Goal: Task Accomplishment & Management: Use online tool/utility

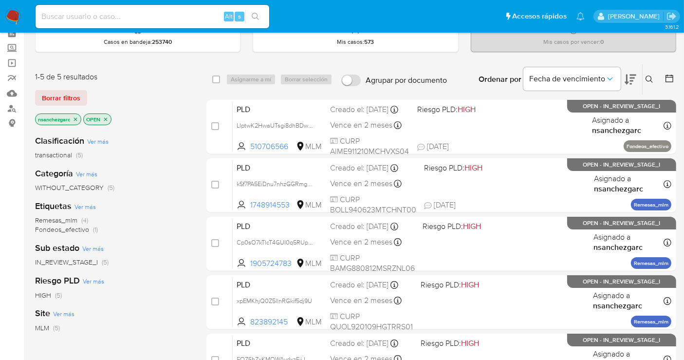
scroll to position [108, 0]
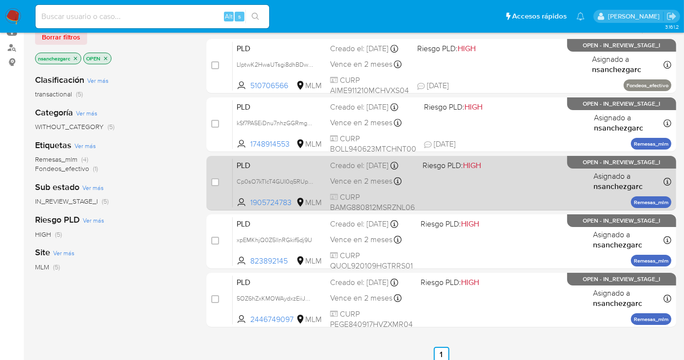
click at [349, 171] on div "Creado el: 12/09/2025 Creado el: 12/09/2025 02:12:45" at bounding box center [372, 165] width 85 height 11
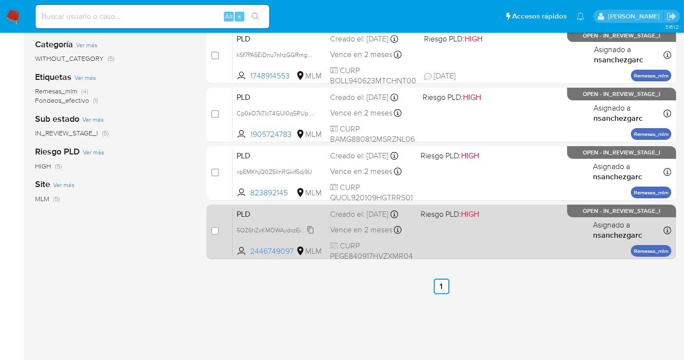
scroll to position [162, 0]
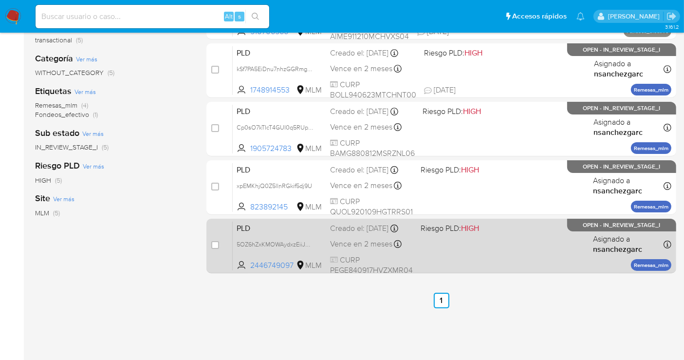
click at [353, 233] on div "Creado el: 12/09/2025 Creado el: 12/09/2025 02:08:56" at bounding box center [371, 228] width 83 height 11
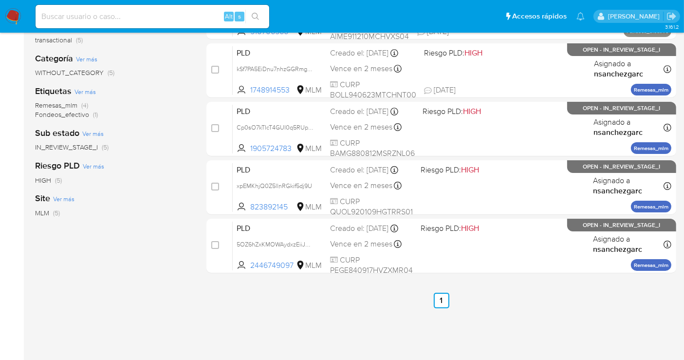
click at [14, 16] on img at bounding box center [13, 16] width 17 height 17
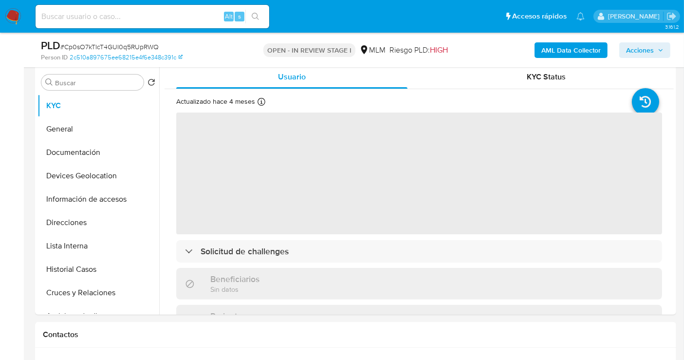
scroll to position [270, 0]
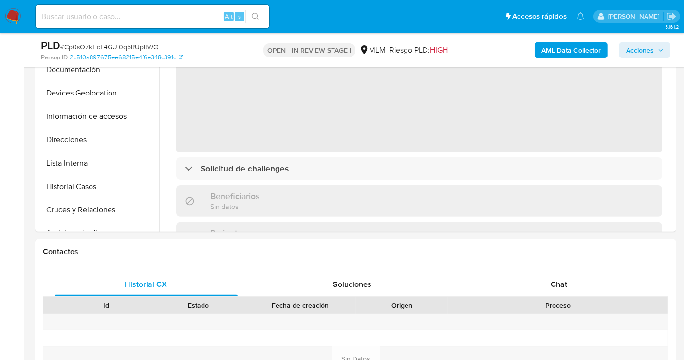
select select "10"
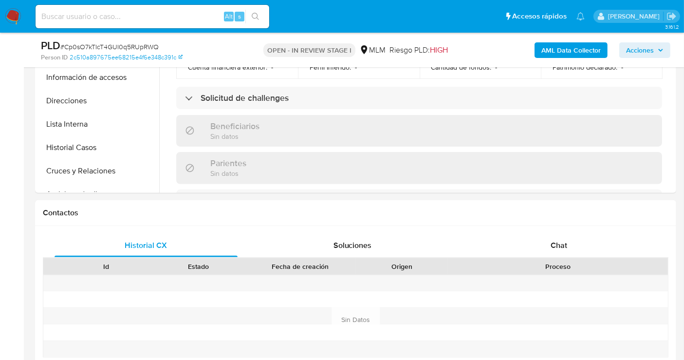
scroll to position [378, 0]
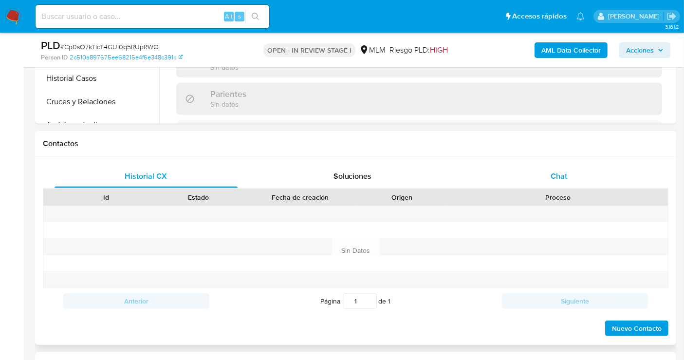
click at [559, 173] on span "Chat" at bounding box center [559, 175] width 17 height 11
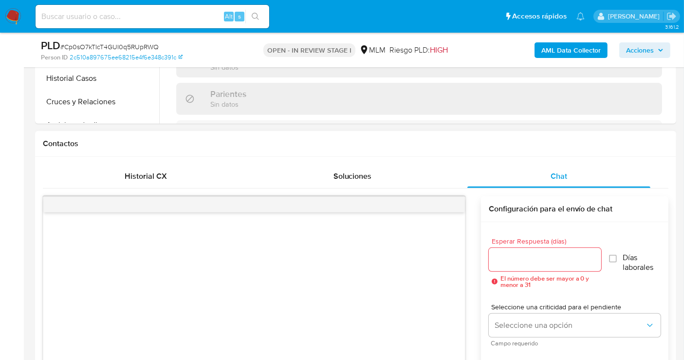
click at [520, 261] on input "Esperar Respuesta (días)" at bounding box center [545, 259] width 112 height 13
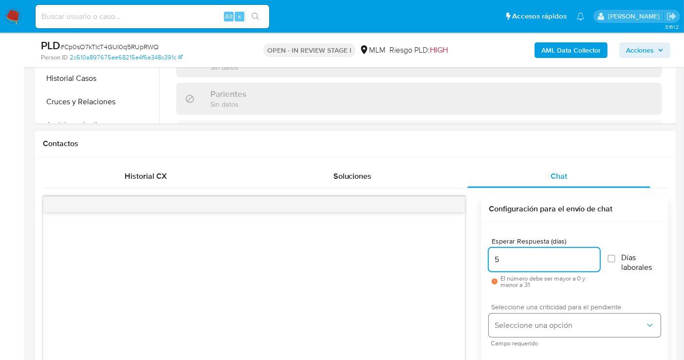
type input "5"
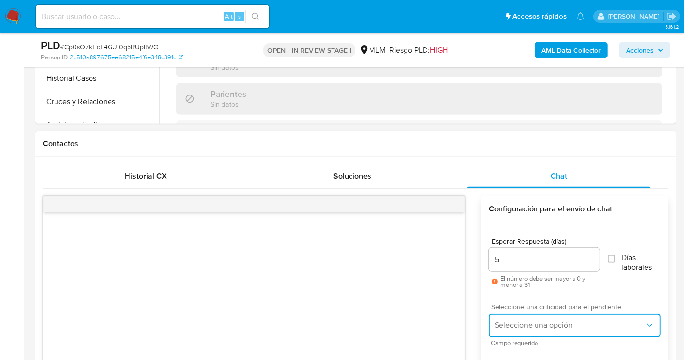
click at [506, 324] on span "Seleccione una opción" at bounding box center [570, 325] width 150 height 10
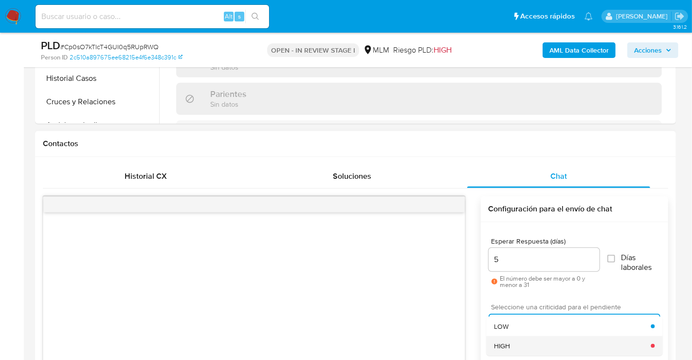
click at [510, 344] on div "HIGH" at bounding box center [572, 345] width 157 height 19
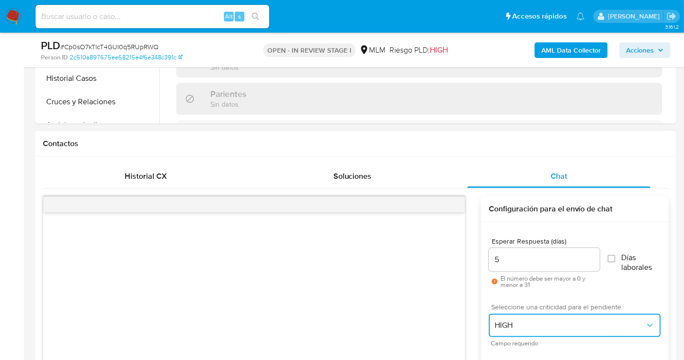
scroll to position [541, 0]
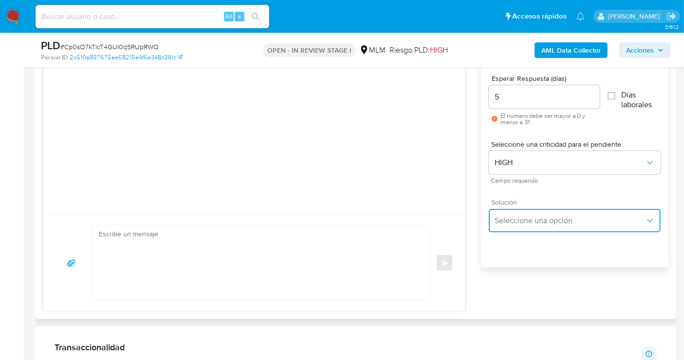
click at [506, 219] on span "Seleccione una opción" at bounding box center [570, 221] width 150 height 10
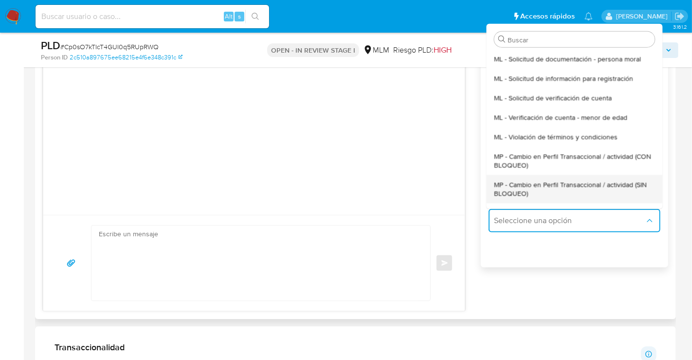
click at [507, 187] on span "MP - Cambio en Perfil Transaccional / actividad (SIN BLOQUEO)" at bounding box center [574, 189] width 161 height 18
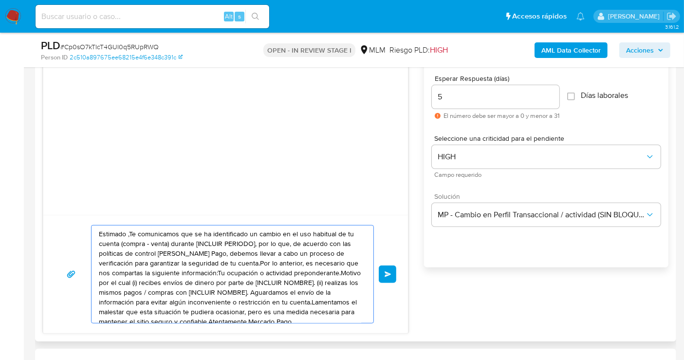
click at [249, 270] on textarea "Estimado ,Te comunicamos que se ha identificado un cambio en el uso habitual de…" at bounding box center [230, 273] width 262 height 97
click at [281, 278] on textarea "Estimado ,Te comunicamos que se ha identificado un cambio en el uso habitual de…" at bounding box center [230, 273] width 262 height 97
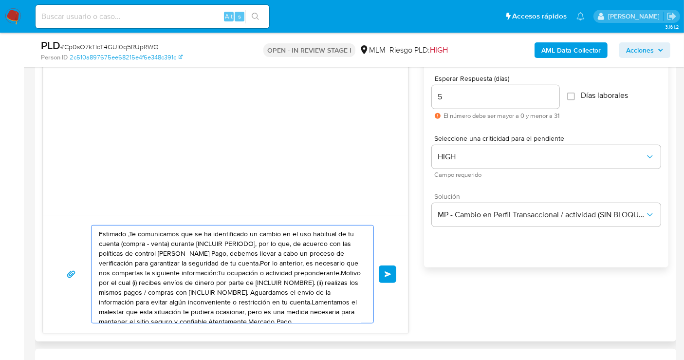
paste textarea "cliente se ha identificado un cambio en el uso habitual de tu cuenta para garan…"
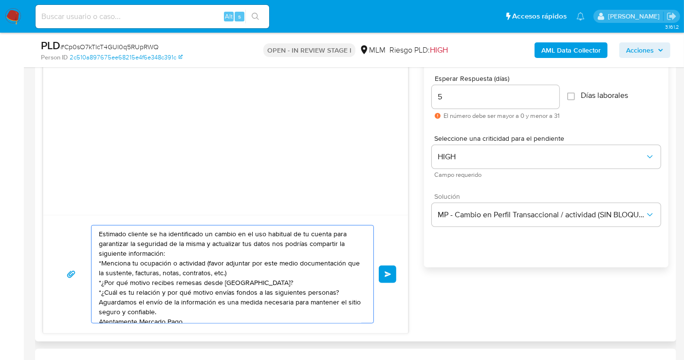
scroll to position [13, 0]
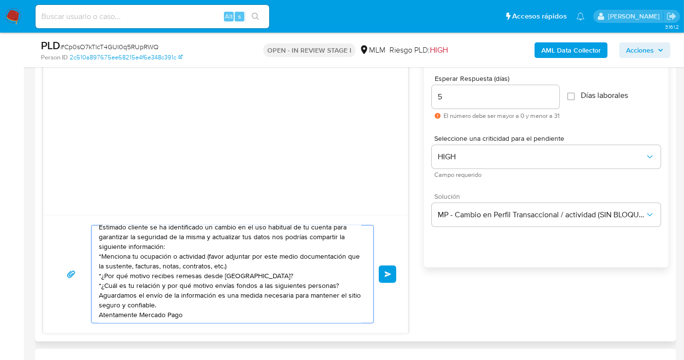
click at [266, 268] on textarea "Estimado cliente se ha identificado un cambio en el uso habitual de tu cuenta p…" at bounding box center [230, 273] width 262 height 97
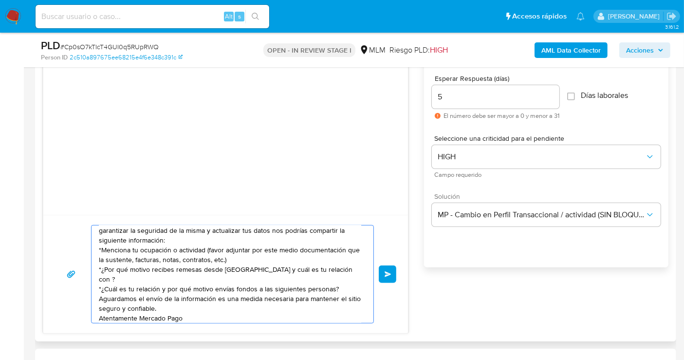
paste textarea "JOSE HERMENEGILDO SALDANA"
paste textarea "GABRIEL SALDANA"
paste textarea "MARINA A AVENDANO"
drag, startPoint x: 341, startPoint y: 286, endPoint x: 89, endPoint y: 286, distance: 252.2
click at [89, 286] on div "Estimado cliente se ha identificado un cambio en el uso habitual de tu cuenta p…" at bounding box center [225, 274] width 341 height 98
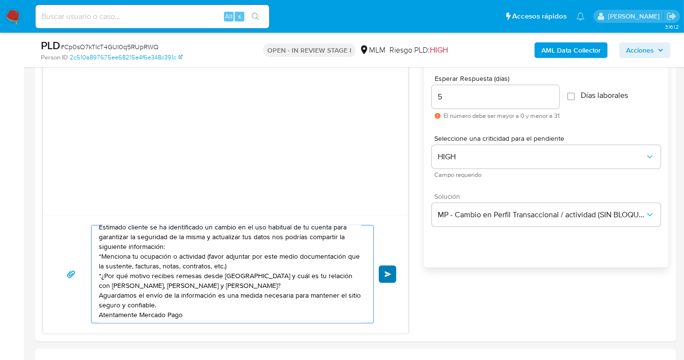
type textarea "Estimado cliente se ha identificado un cambio en el uso habitual de tu cuenta p…"
click at [388, 273] on span "Enviar" at bounding box center [388, 274] width 7 height 6
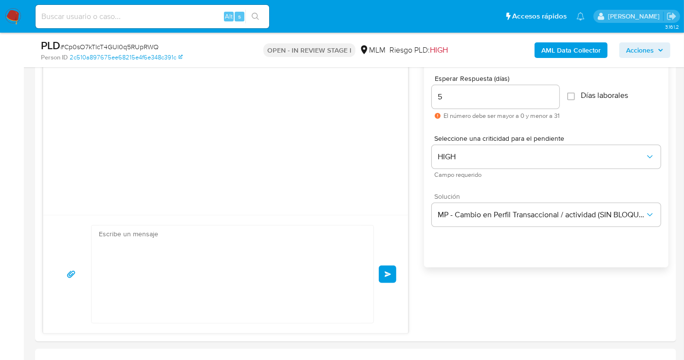
scroll to position [0, 0]
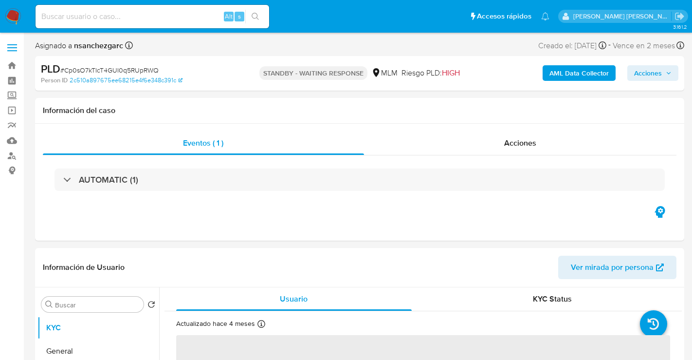
select select "10"
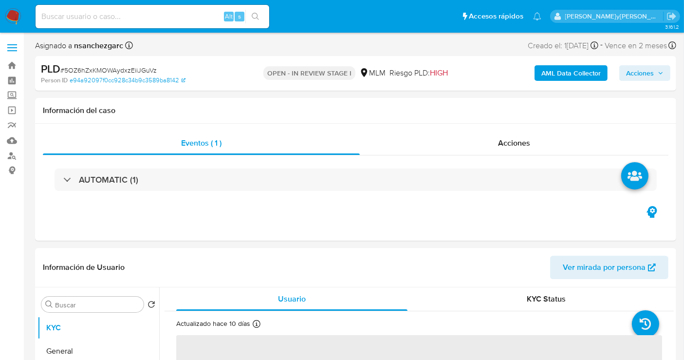
select select "10"
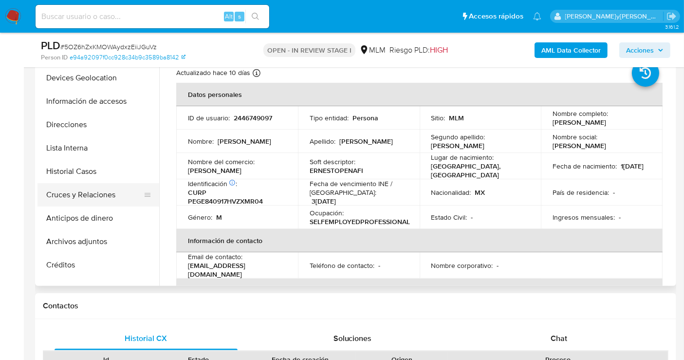
scroll to position [162, 0]
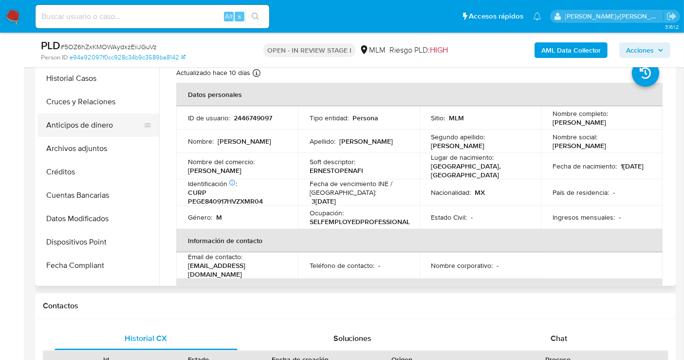
click at [67, 118] on button "Anticipos de dinero" at bounding box center [94, 124] width 114 height 23
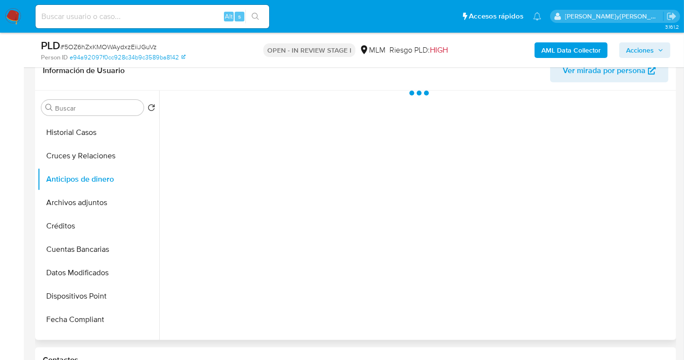
scroll to position [108, 0]
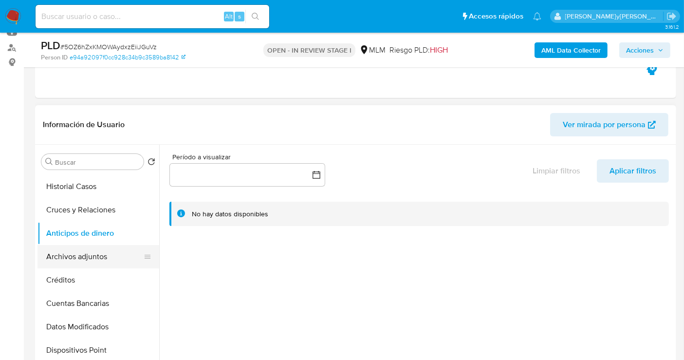
click at [89, 256] on button "Archivos adjuntos" at bounding box center [94, 256] width 114 height 23
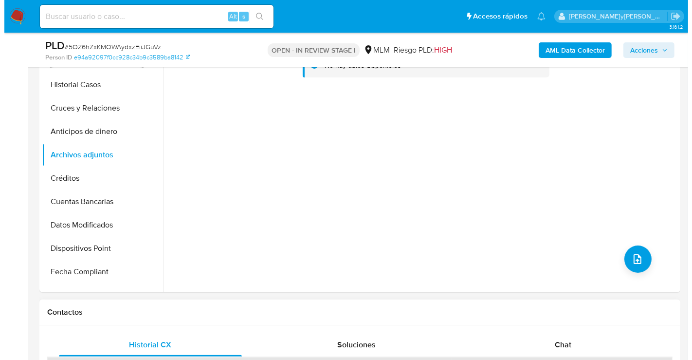
scroll to position [216, 0]
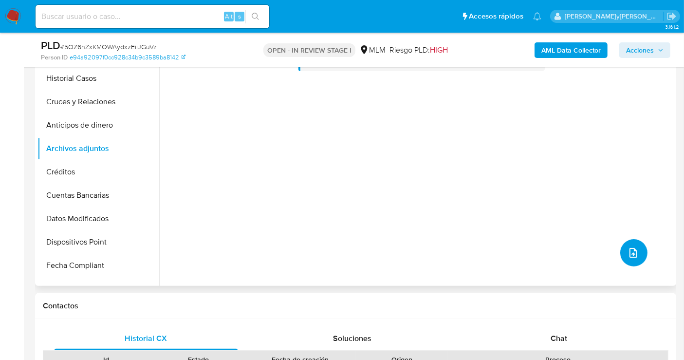
click at [625, 259] on button "upload-file" at bounding box center [633, 252] width 27 height 27
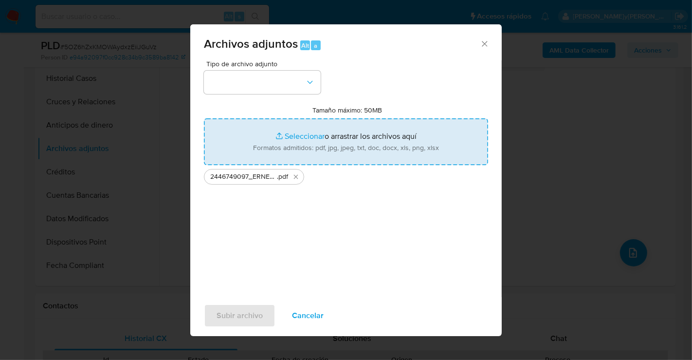
type input "C:\fakepath\2446749097_ERNESTO PEÑAFIEL GOMEZ_SEP25.xlsx"
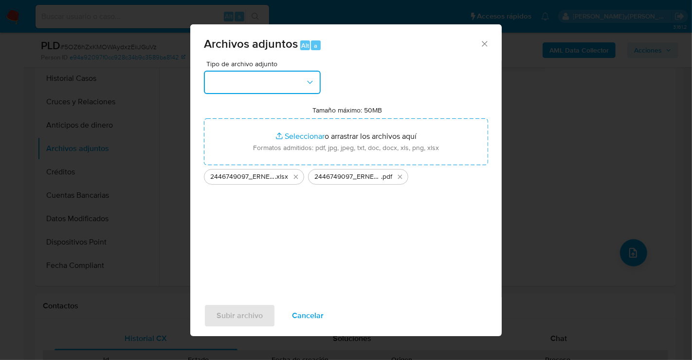
click at [279, 80] on button "button" at bounding box center [262, 82] width 117 height 23
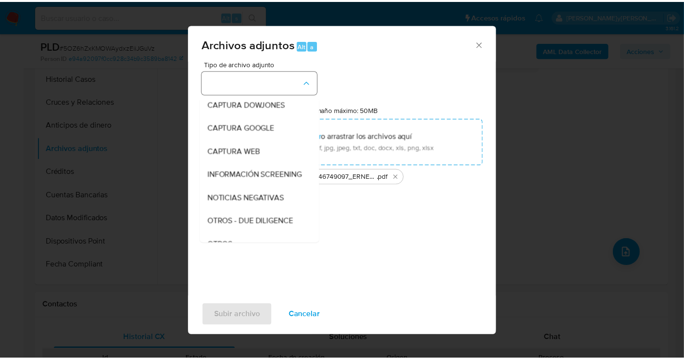
scroll to position [50, 0]
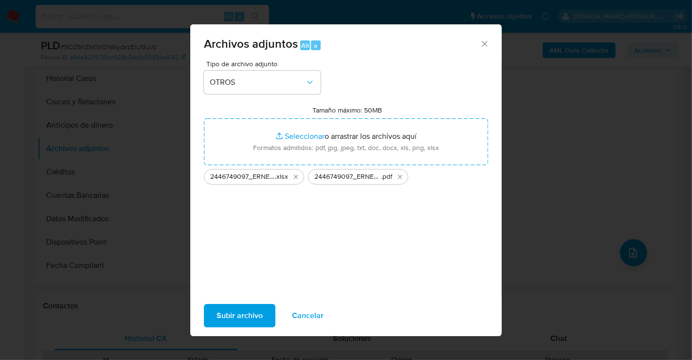
click at [242, 316] on span "Subir archivo" at bounding box center [240, 315] width 46 height 21
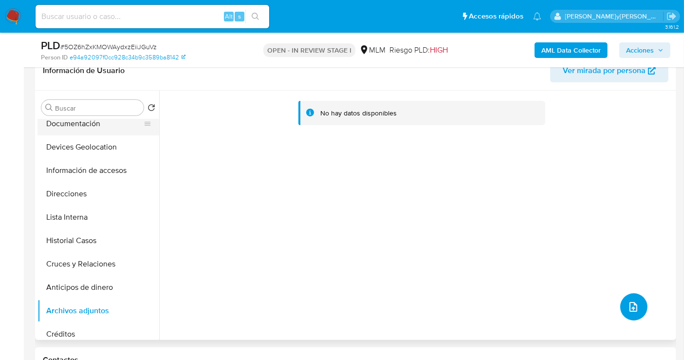
scroll to position [0, 0]
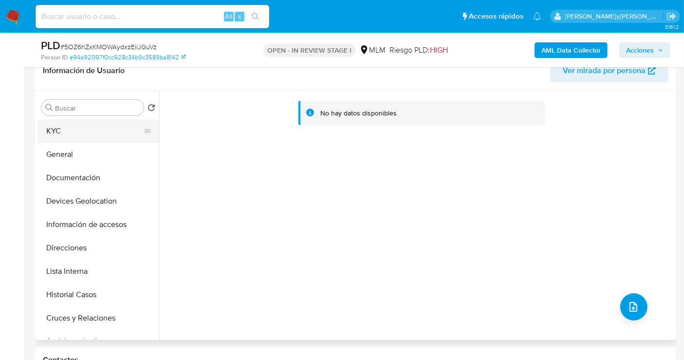
click at [51, 130] on button "KYC" at bounding box center [94, 130] width 114 height 23
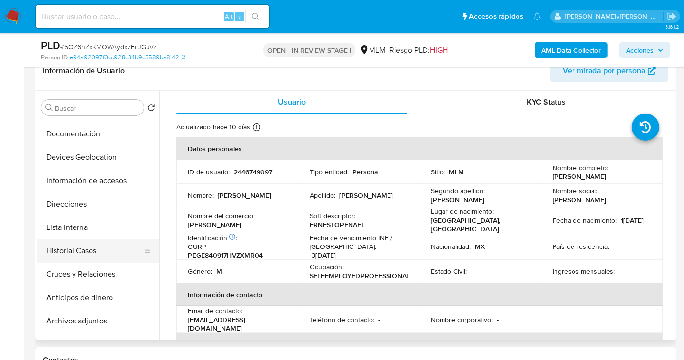
scroll to position [54, 0]
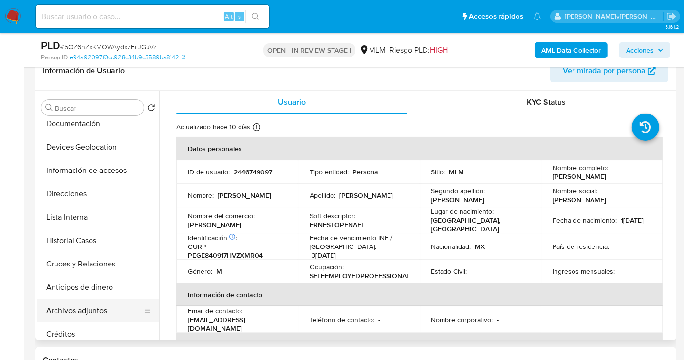
click at [67, 309] on button "Archivos adjuntos" at bounding box center [94, 310] width 114 height 23
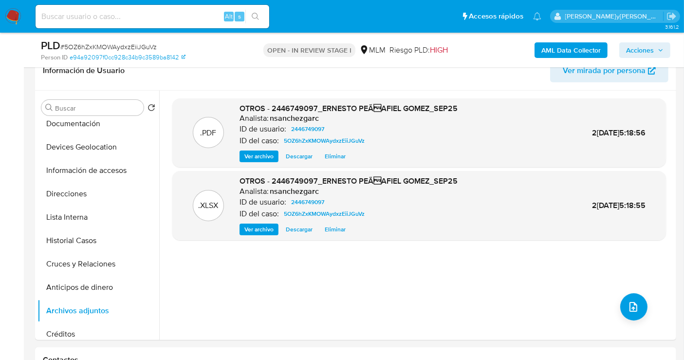
click at [640, 46] on span "Acciones" at bounding box center [640, 50] width 28 height 16
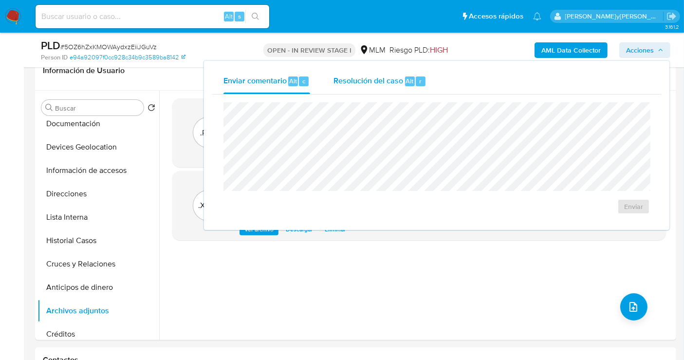
click at [350, 83] on span "Resolución del caso" at bounding box center [369, 80] width 70 height 11
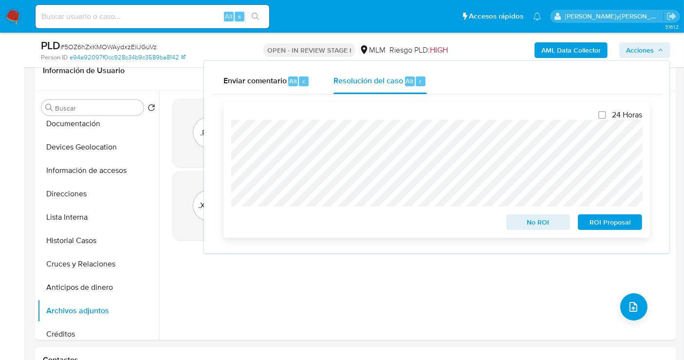
click at [526, 220] on span "No ROI" at bounding box center [538, 222] width 51 height 14
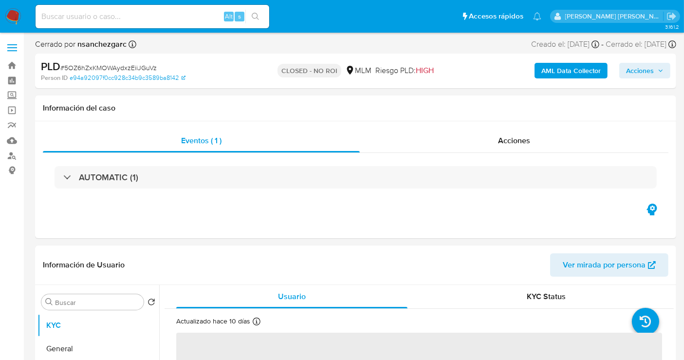
select select "10"
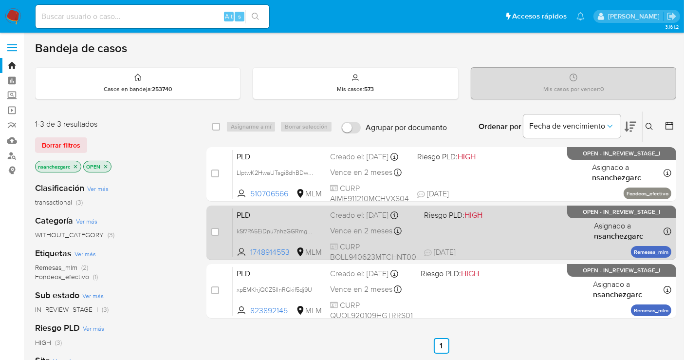
click at [381, 228] on span "Vence en 2 meses" at bounding box center [361, 230] width 62 height 11
click at [211, 230] on input "checkbox" at bounding box center [215, 232] width 8 height 8
checkbox input "true"
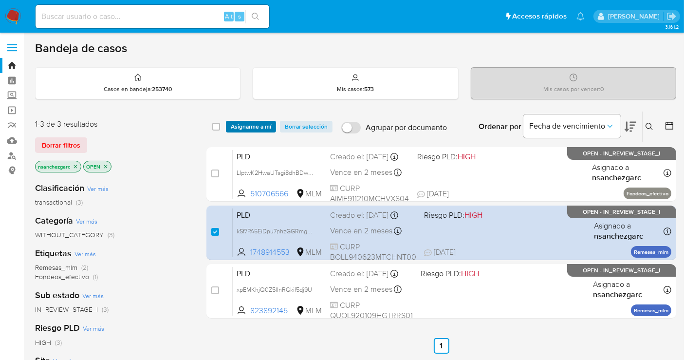
click at [250, 126] on span "Asignarme a mí" at bounding box center [251, 127] width 40 height 10
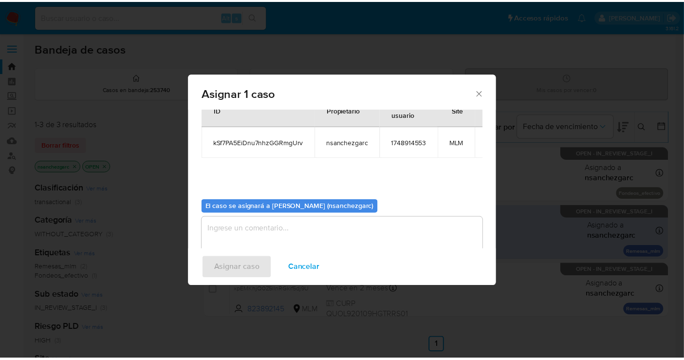
scroll to position [50, 0]
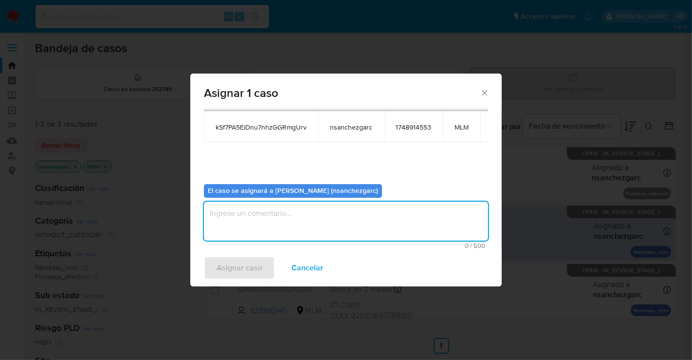
click at [239, 217] on textarea "assign-modal" at bounding box center [346, 221] width 284 height 39
type textarea "nesg"
click at [220, 265] on span "Asignar caso" at bounding box center [240, 267] width 46 height 21
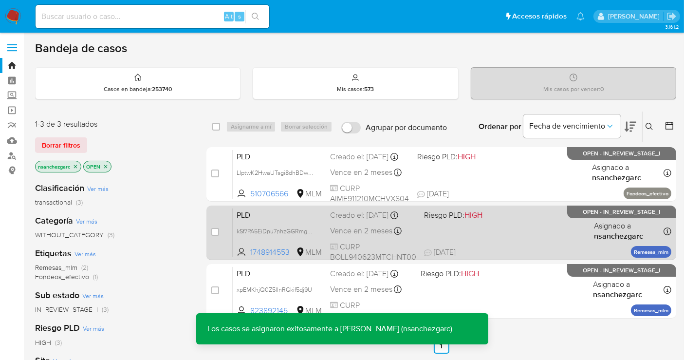
click at [344, 226] on span "Vence en 2 meses" at bounding box center [361, 230] width 62 height 11
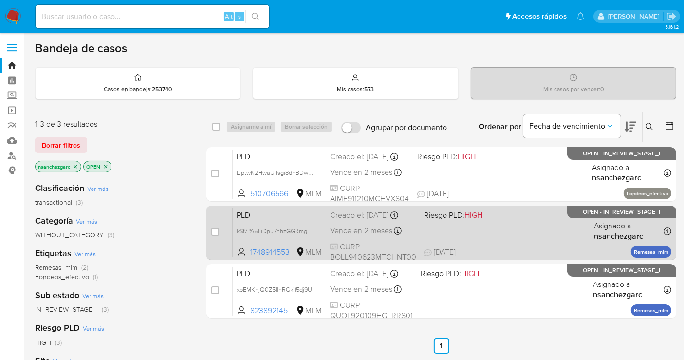
scroll to position [54, 0]
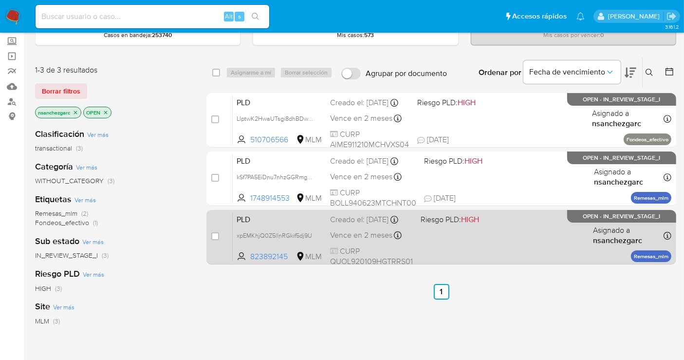
click at [372, 225] on div "Creado el: 12/09/2025 Creado el: 12/09/2025 02:12:40" at bounding box center [371, 219] width 83 height 11
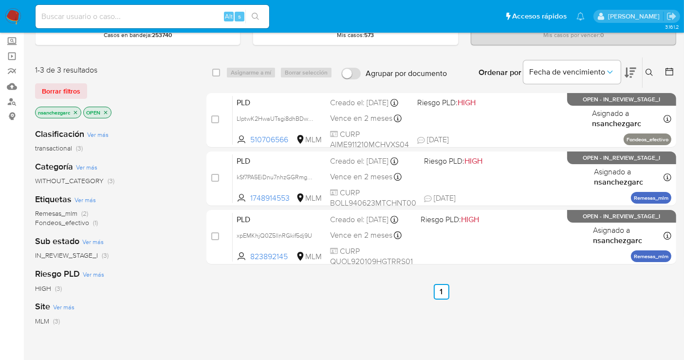
click at [17, 15] on img at bounding box center [13, 16] width 17 height 17
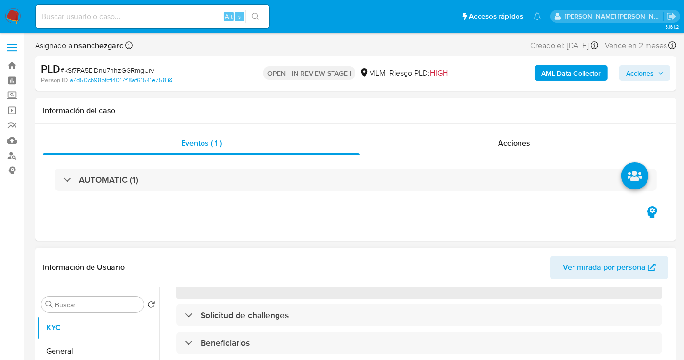
scroll to position [162, 0]
select select "10"
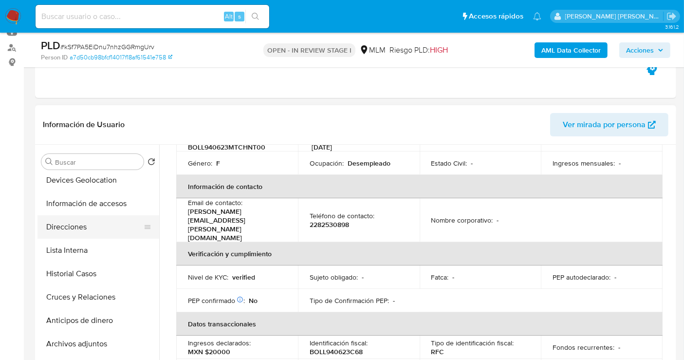
scroll to position [108, 0]
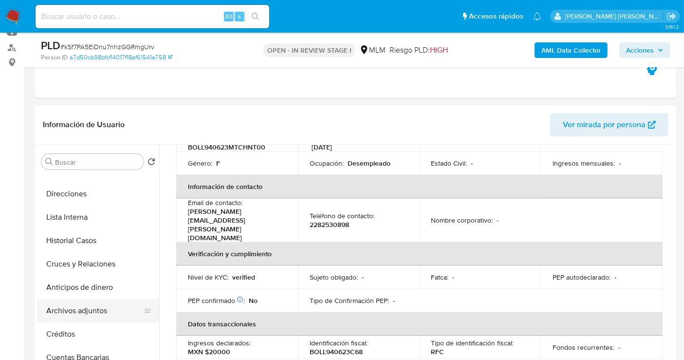
click at [64, 303] on button "Archivos adjuntos" at bounding box center [94, 310] width 114 height 23
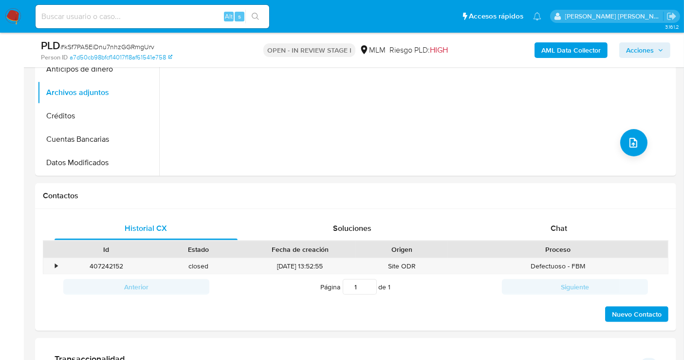
scroll to position [378, 0]
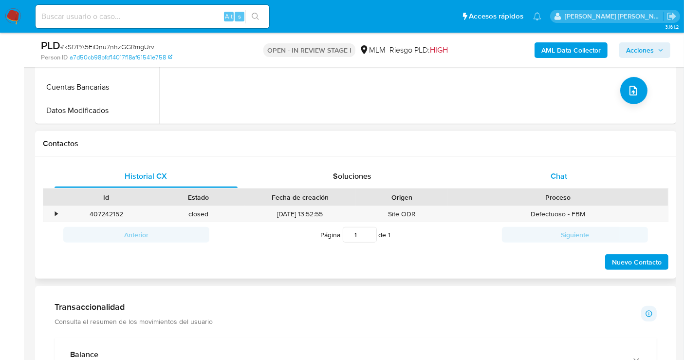
click at [563, 182] on div "Chat" at bounding box center [558, 176] width 183 height 23
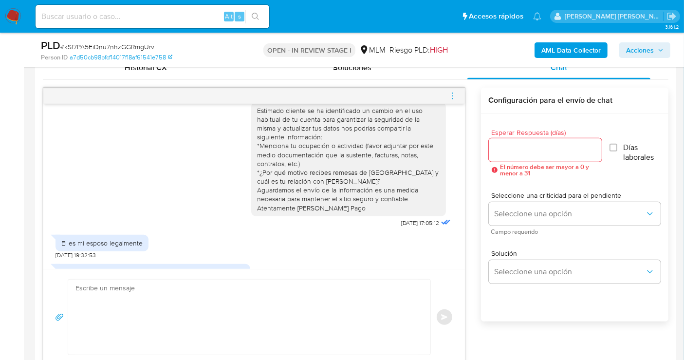
scroll to position [67, 0]
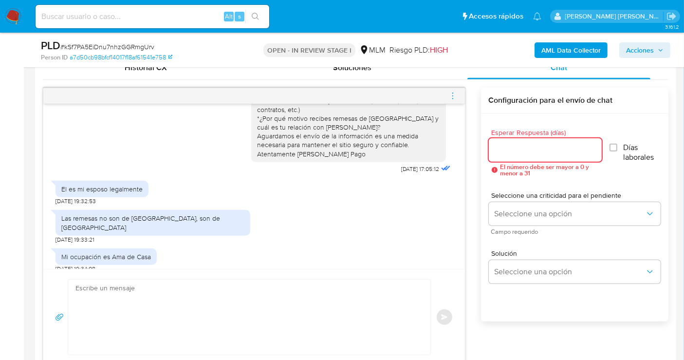
click at [518, 147] on input "Esperar Respuesta (días)" at bounding box center [545, 150] width 113 height 13
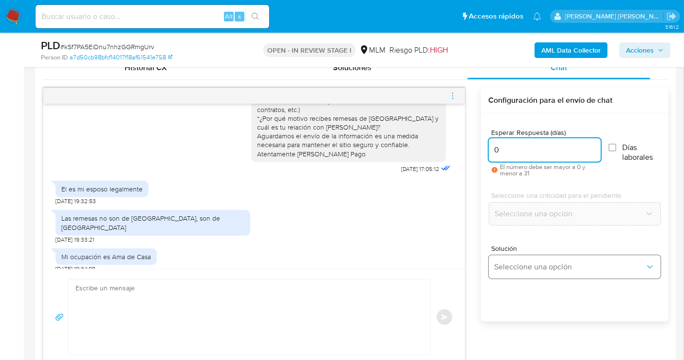
type input "0"
click at [516, 269] on span "Seleccione una opción" at bounding box center [570, 267] width 150 height 10
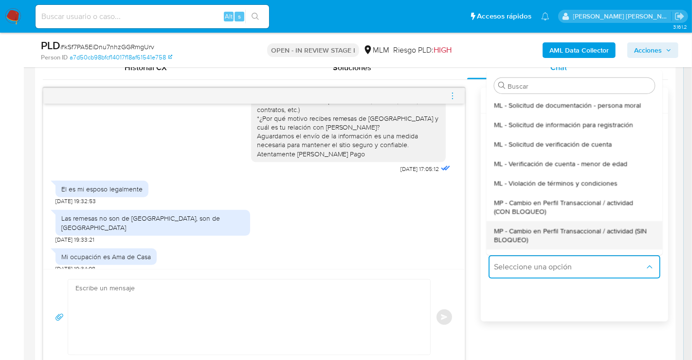
click at [532, 238] on span "MP - Cambio en Perfil Transaccional / actividad (SIN BLOQUEO)" at bounding box center [571, 235] width 155 height 18
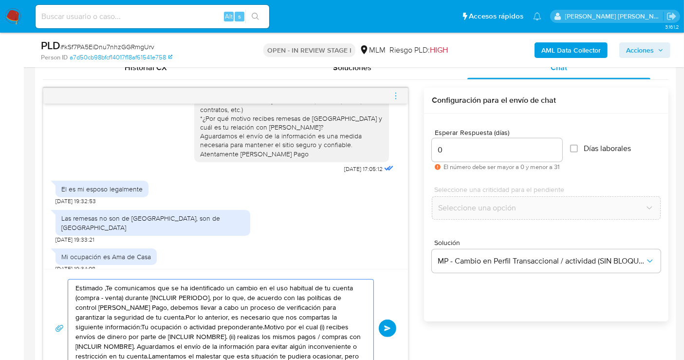
drag, startPoint x: 231, startPoint y: 302, endPoint x: 279, endPoint y: 357, distance: 73.1
click at [231, 304] on textarea "Estimado ,Te comunicamos que se ha identificado un cambio en el uso habitual de…" at bounding box center [218, 327] width 286 height 97
click at [217, 301] on textarea "Estimado ,Te comunicamos que se ha identificado un cambio en el uso habitual de…" at bounding box center [218, 327] width 286 height 97
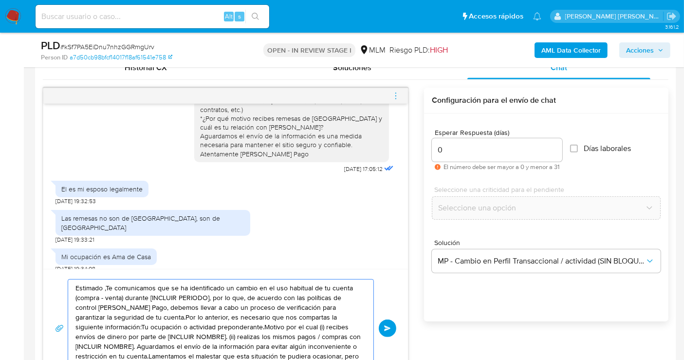
paste textarea "Cliente, agradecemos tu pronta respuesta. Lamentamos cualquier malestar ocasion…"
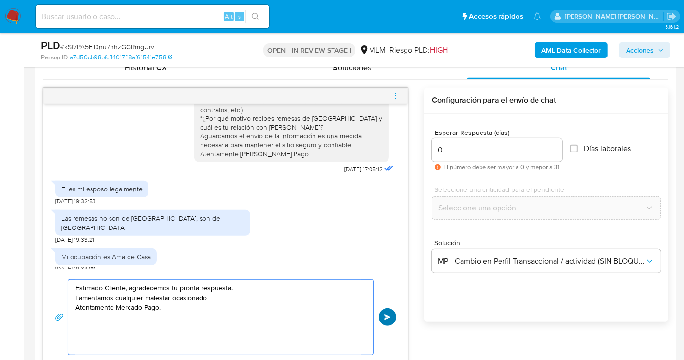
type textarea "Estimado Cliente, agradecemos tu pronta respuesta. Lamentamos cualquier malesta…"
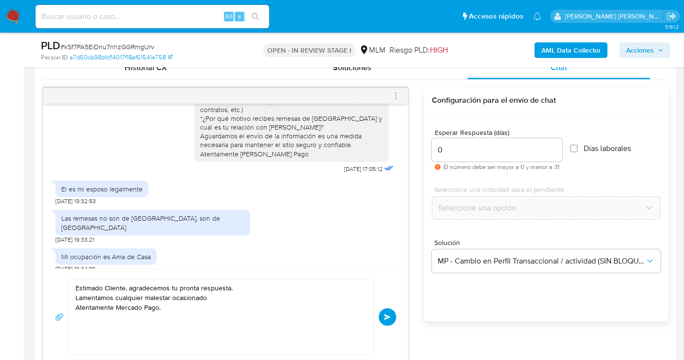
click at [380, 319] on button "Enviar" at bounding box center [388, 317] width 18 height 18
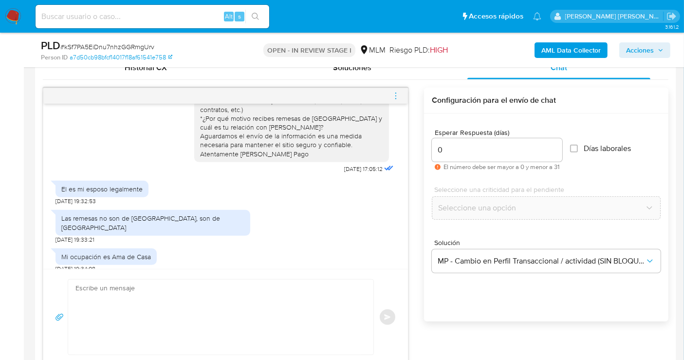
scroll to position [122, 0]
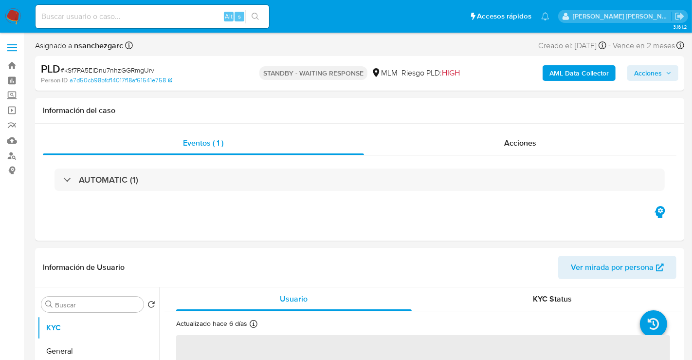
select select "10"
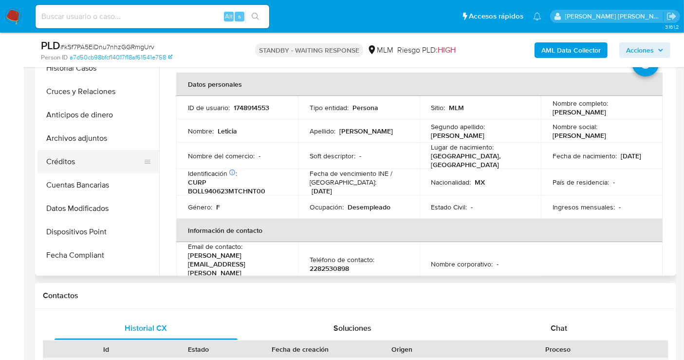
scroll to position [162, 0]
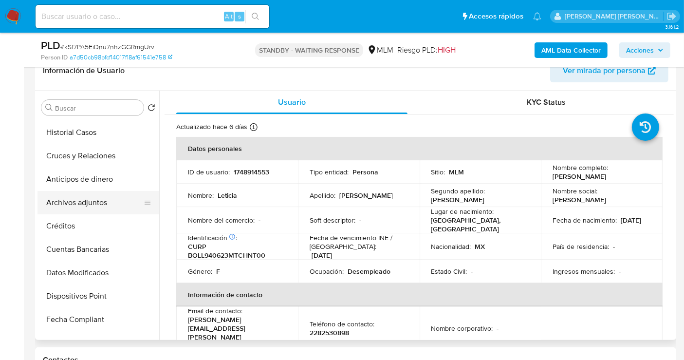
click at [69, 197] on button "Archivos adjuntos" at bounding box center [94, 202] width 114 height 23
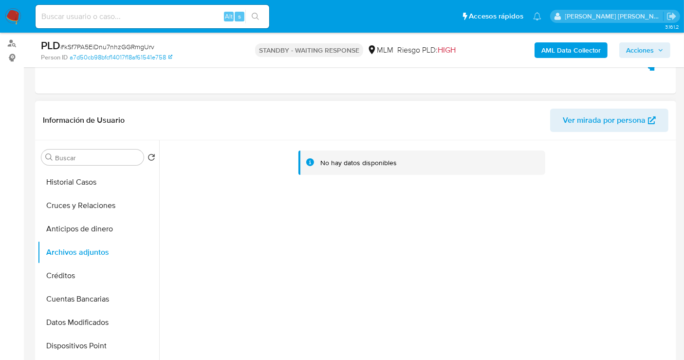
scroll to position [108, 0]
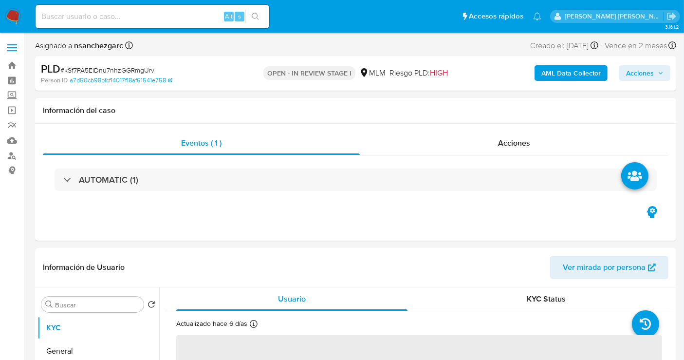
select select "10"
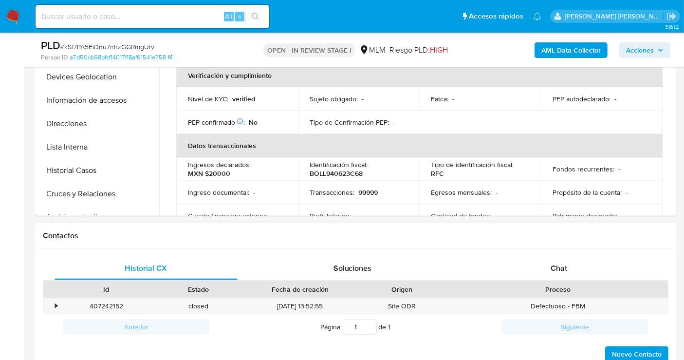
scroll to position [324, 0]
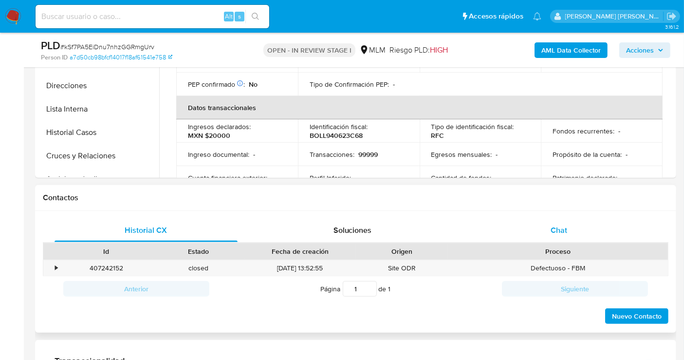
click at [546, 236] on div "Chat" at bounding box center [558, 230] width 183 height 23
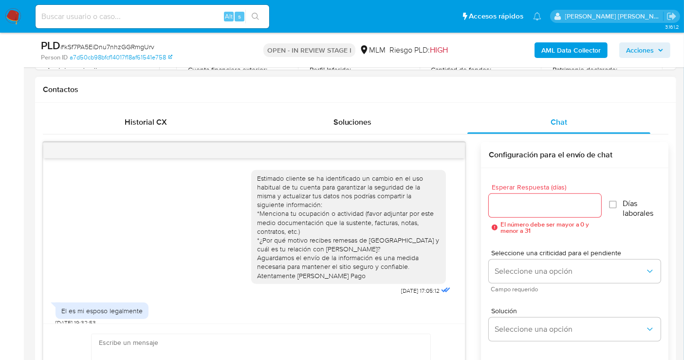
scroll to position [122, 0]
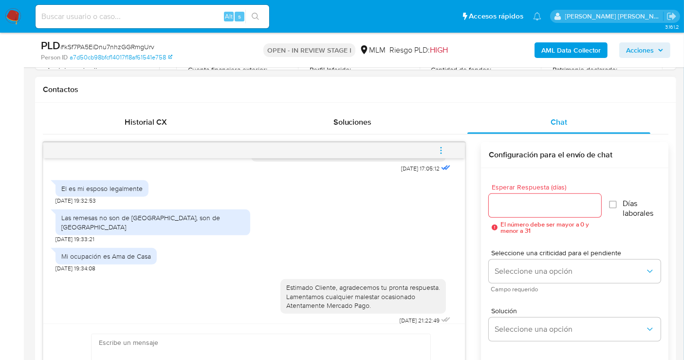
click at [438, 146] on icon "menu-action" at bounding box center [441, 150] width 9 height 9
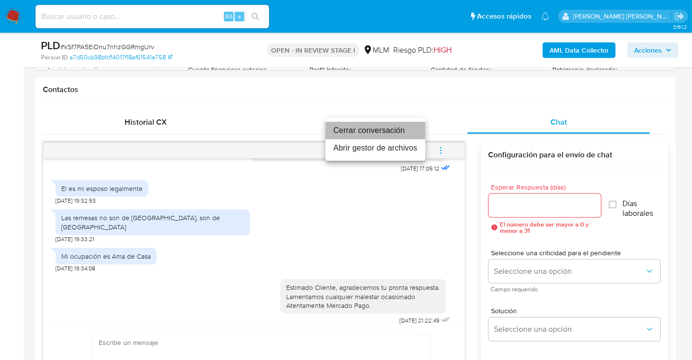
click at [342, 130] on li "Cerrar conversación" at bounding box center [376, 131] width 100 height 18
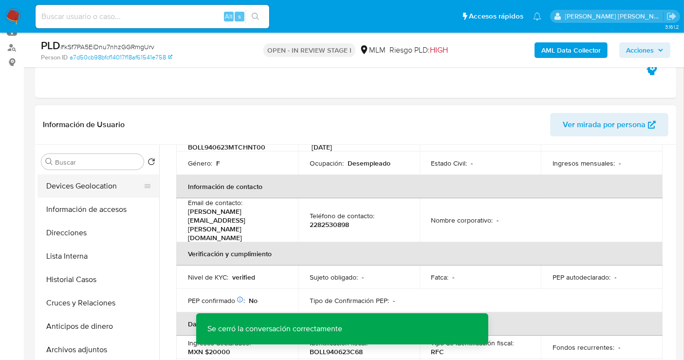
scroll to position [108, 0]
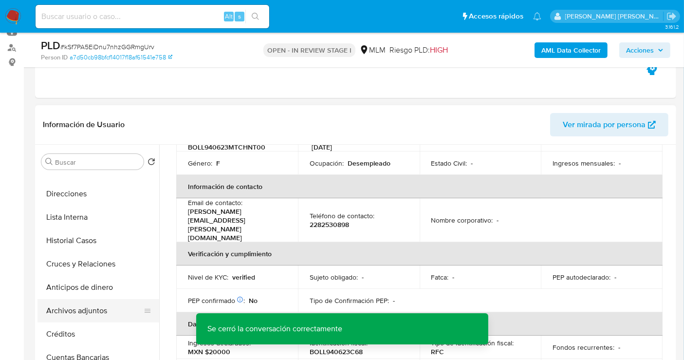
click at [74, 311] on button "Archivos adjuntos" at bounding box center [94, 310] width 114 height 23
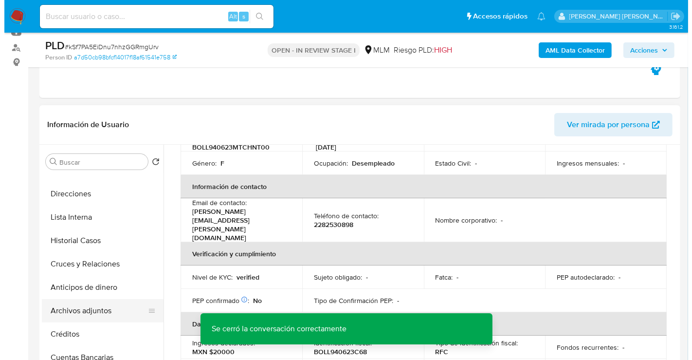
scroll to position [0, 0]
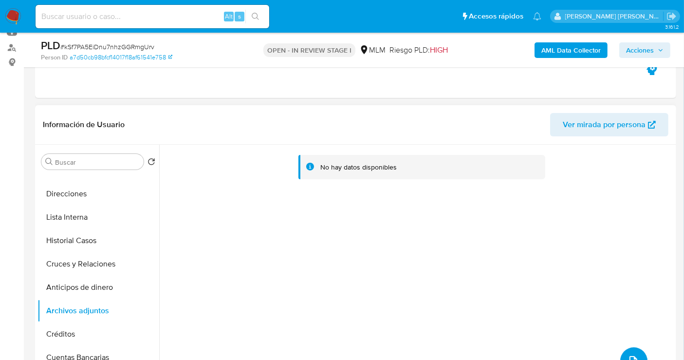
click at [630, 355] on icon "upload-file" at bounding box center [634, 361] width 12 height 12
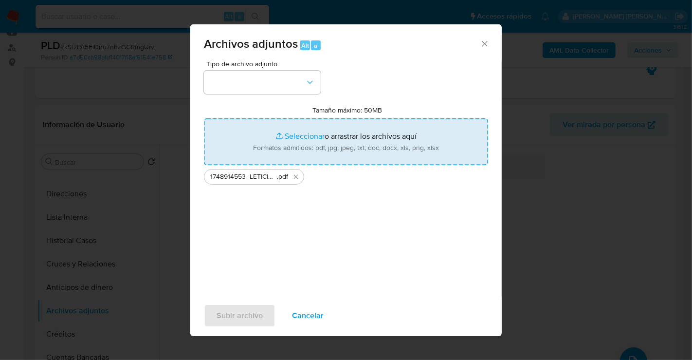
type input "C:\fakepath\1748914553_LETICIA BOHORQUEZ DE LUNA_SEP25.xlsx"
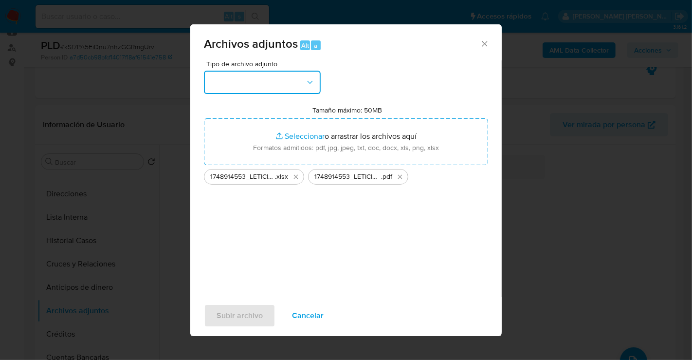
click at [241, 88] on button "button" at bounding box center [262, 82] width 117 height 23
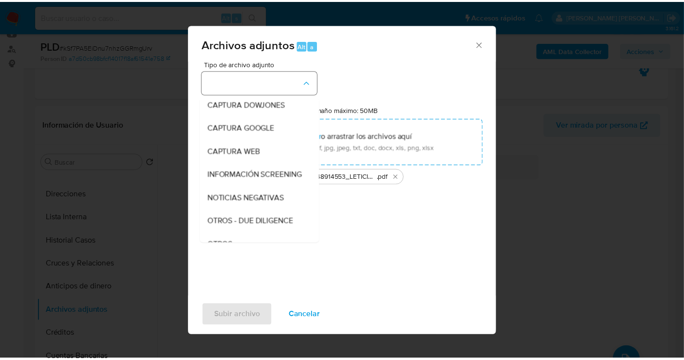
scroll to position [50, 0]
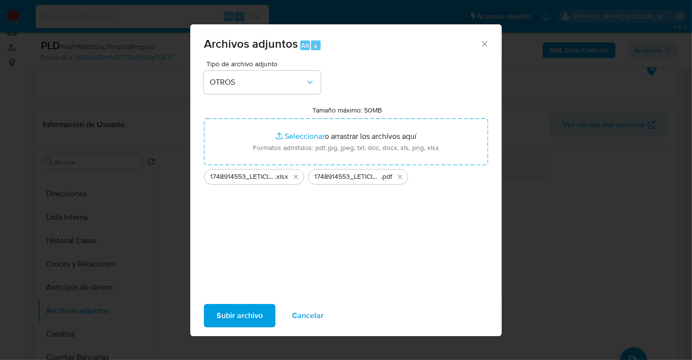
click at [231, 322] on span "Subir archivo" at bounding box center [240, 315] width 46 height 21
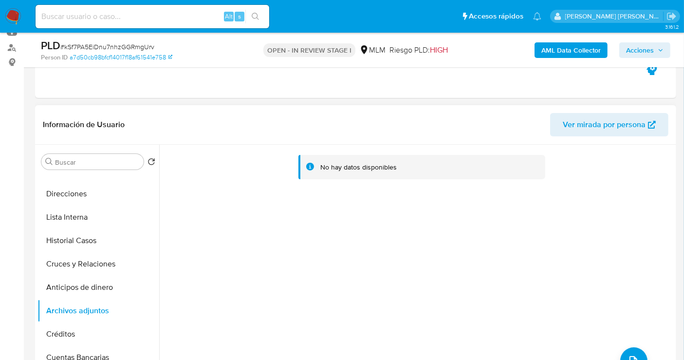
click at [310, 237] on div "No hay datos disponibles" at bounding box center [416, 269] width 515 height 249
click at [84, 290] on button "Anticipos de dinero" at bounding box center [94, 287] width 114 height 23
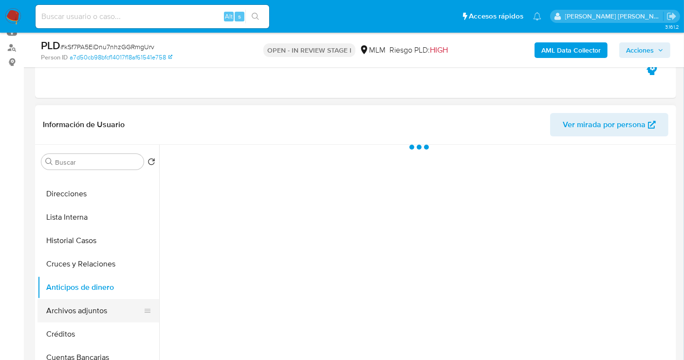
click at [74, 310] on button "Archivos adjuntos" at bounding box center [94, 310] width 114 height 23
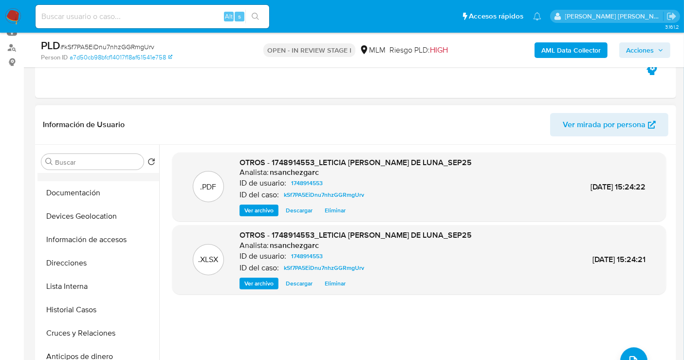
scroll to position [0, 0]
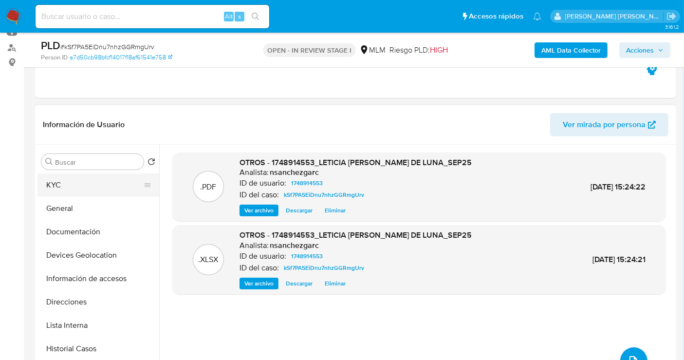
click at [57, 183] on button "KYC" at bounding box center [94, 184] width 114 height 23
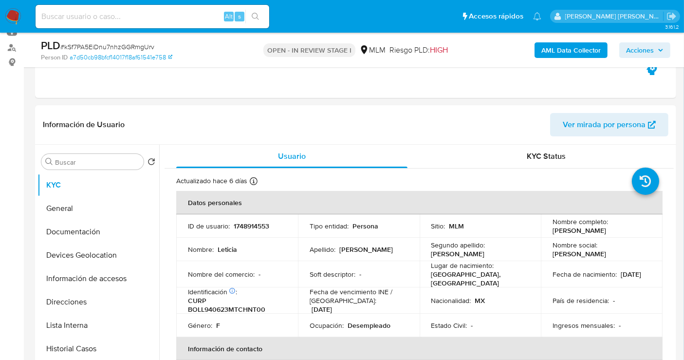
click at [638, 48] on span "Acciones" at bounding box center [640, 50] width 28 height 16
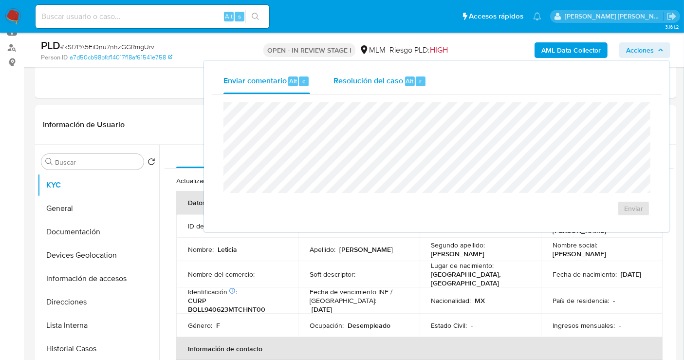
click at [349, 83] on span "Resolución del caso" at bounding box center [369, 80] width 70 height 11
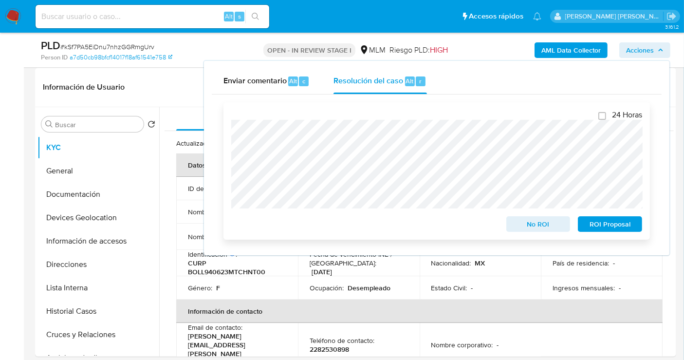
scroll to position [162, 0]
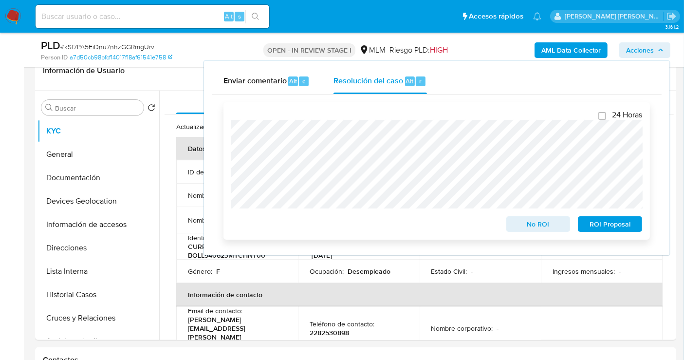
click at [530, 222] on span "No ROI" at bounding box center [538, 224] width 51 height 14
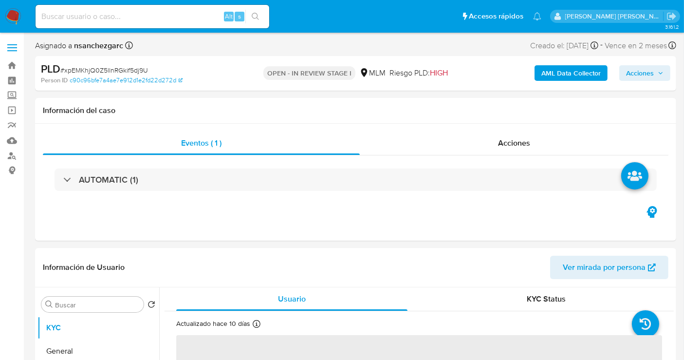
select select "10"
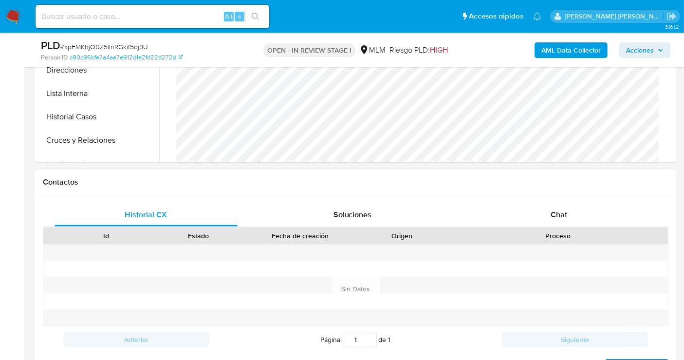
scroll to position [324, 0]
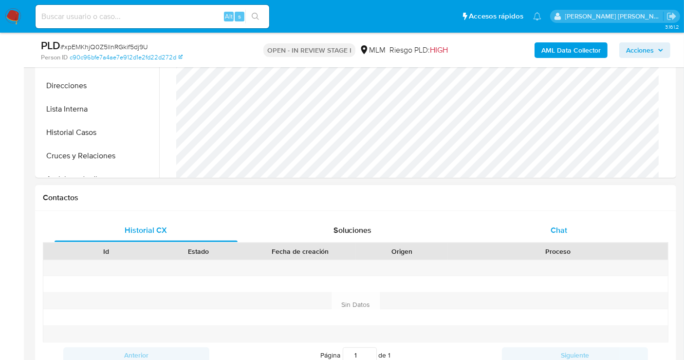
click at [554, 227] on span "Chat" at bounding box center [559, 229] width 17 height 11
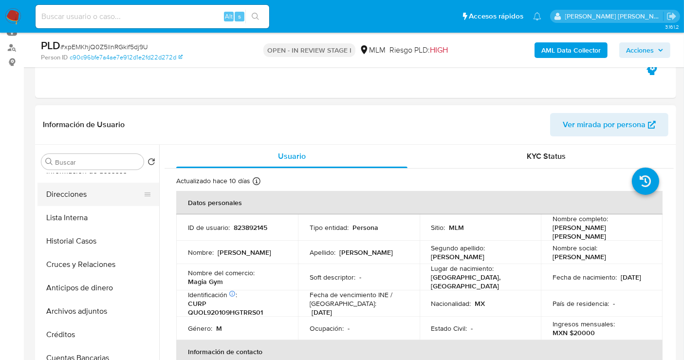
scroll to position [108, 0]
click at [69, 311] on button "Archivos adjuntos" at bounding box center [94, 310] width 114 height 23
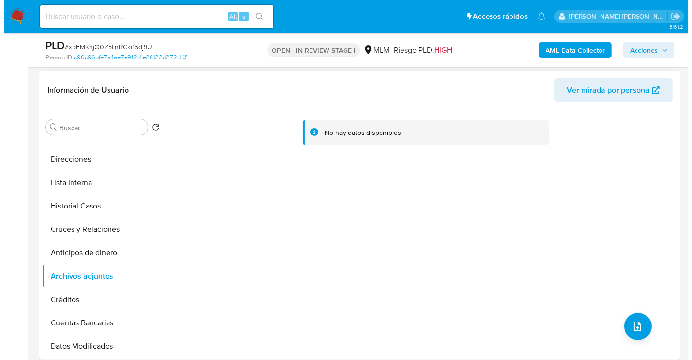
scroll to position [162, 0]
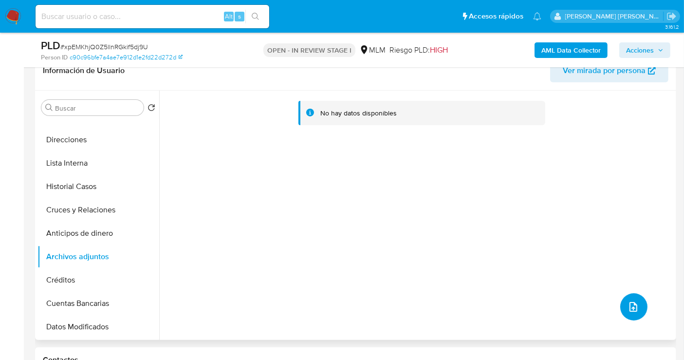
click at [633, 304] on icon "upload-file" at bounding box center [634, 307] width 8 height 10
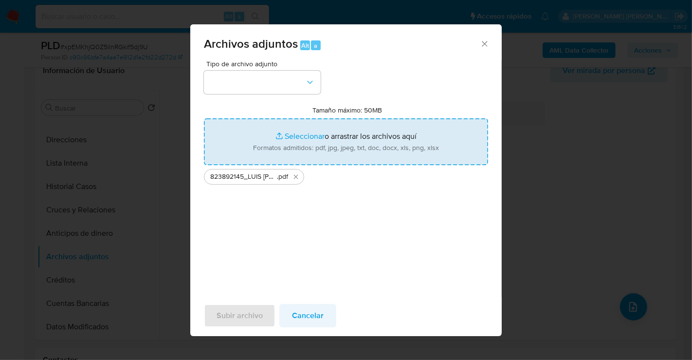
type input "C:\fakepath\823892145_LUIS GUSTAVO QUIROGA OROZCO_SEP25.xlsx"
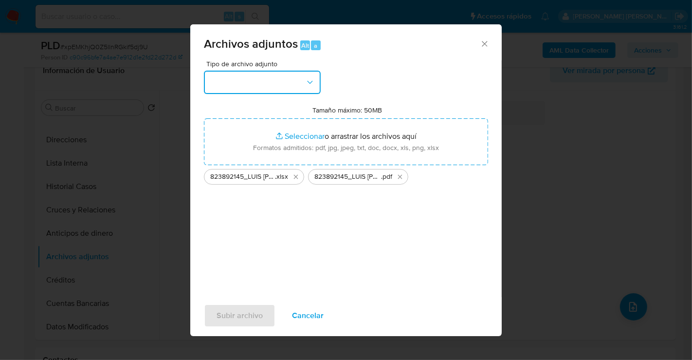
click at [266, 84] on button "button" at bounding box center [262, 82] width 117 height 23
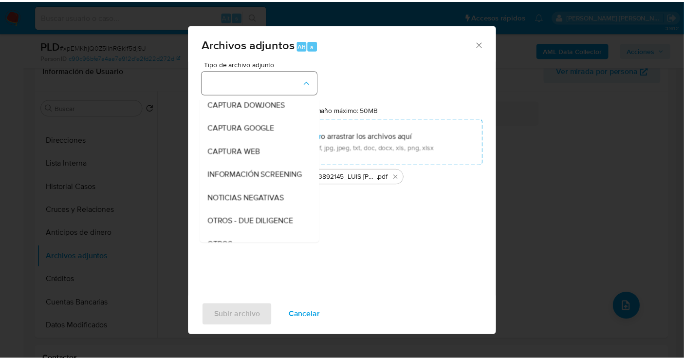
scroll to position [50, 0]
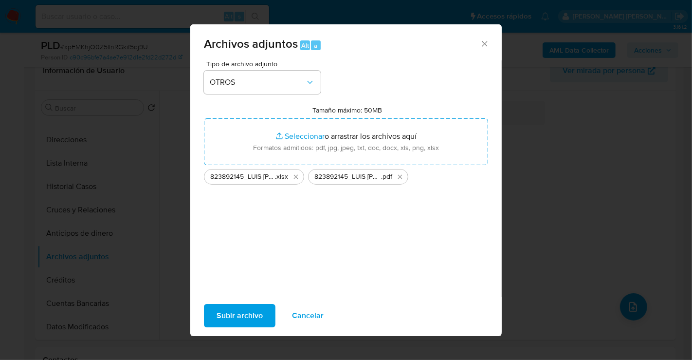
click at [238, 317] on span "Subir archivo" at bounding box center [240, 315] width 46 height 21
click at [224, 321] on span "Subir archivo" at bounding box center [240, 315] width 46 height 21
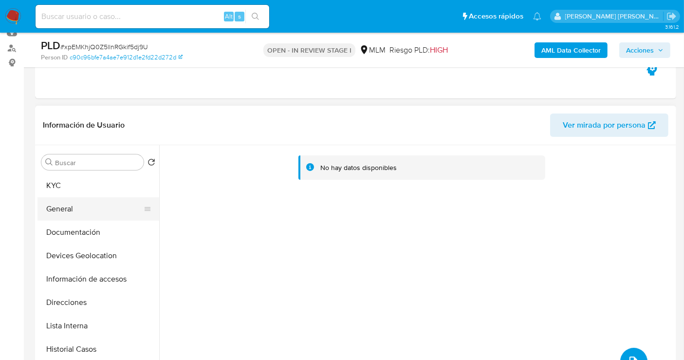
scroll to position [108, 0]
click at [65, 187] on button "KYC" at bounding box center [94, 184] width 114 height 23
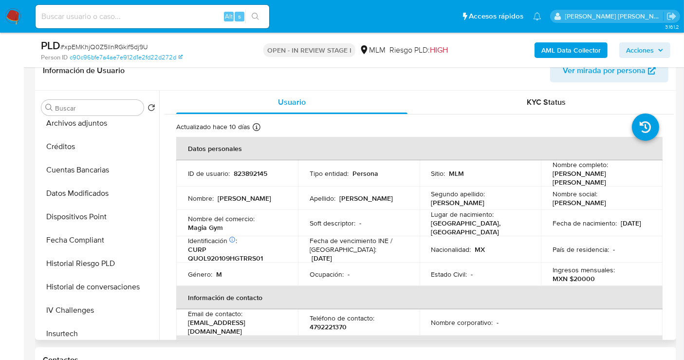
scroll to position [133, 0]
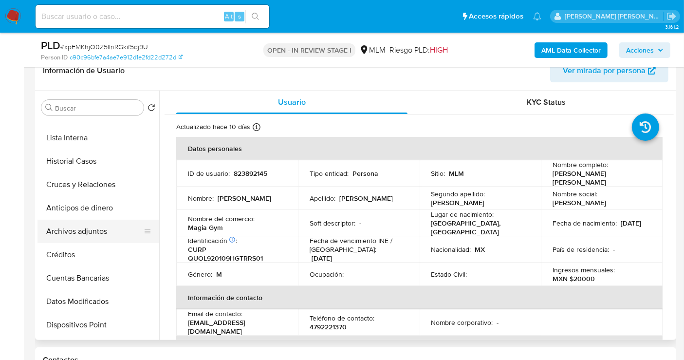
click at [81, 230] on button "Archivos adjuntos" at bounding box center [94, 231] width 114 height 23
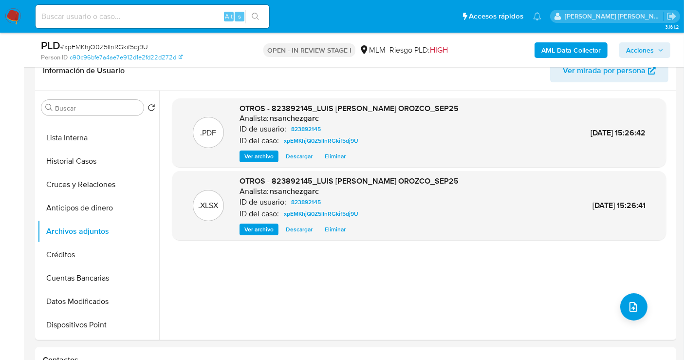
click at [627, 52] on span "Acciones" at bounding box center [640, 50] width 28 height 16
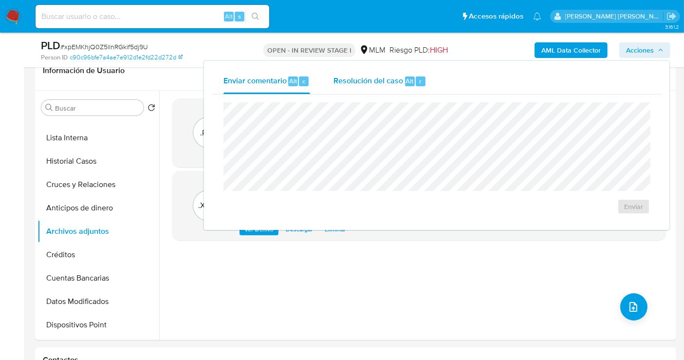
click at [378, 77] on span "Resolución del caso" at bounding box center [369, 80] width 70 height 11
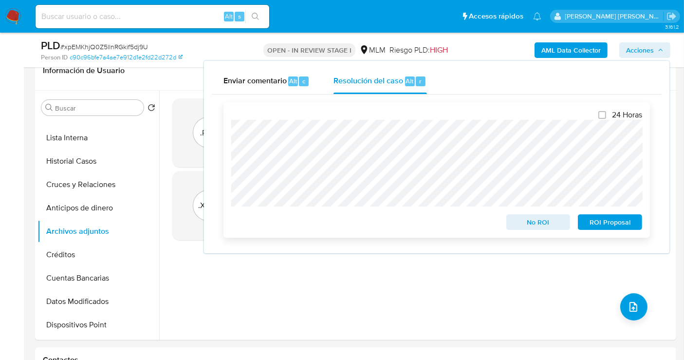
click at [598, 224] on span "ROI Proposal" at bounding box center [610, 222] width 51 height 14
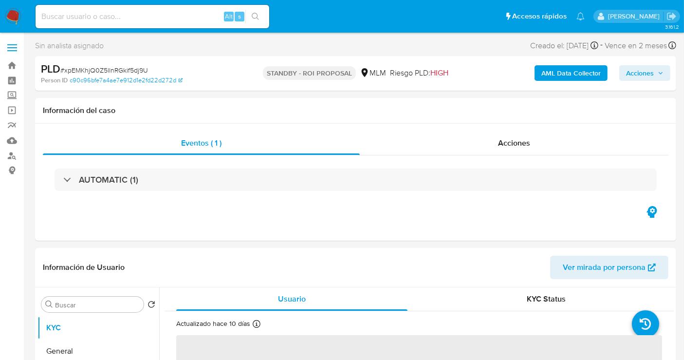
select select "10"
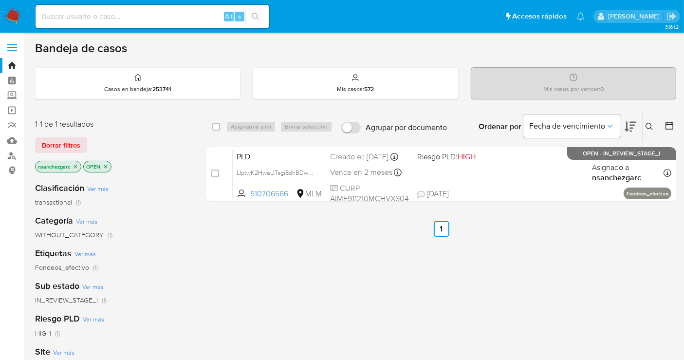
click at [83, 21] on input at bounding box center [153, 16] width 234 height 13
paste input "1992934594"
type input "1992934594"
click at [48, 17] on input "1992934594" at bounding box center [153, 16] width 234 height 13
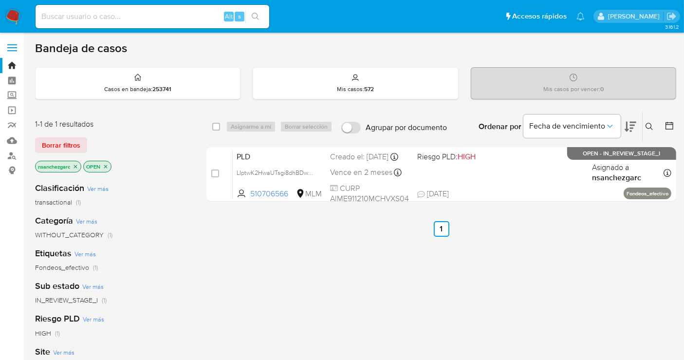
click at [649, 127] on icon at bounding box center [650, 127] width 8 height 8
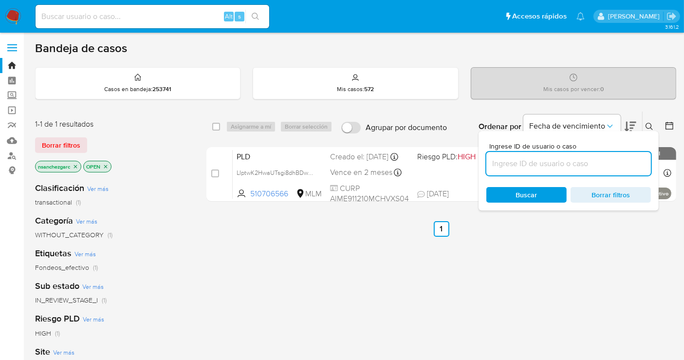
click at [517, 161] on input at bounding box center [568, 163] width 165 height 13
type input "1992934594"
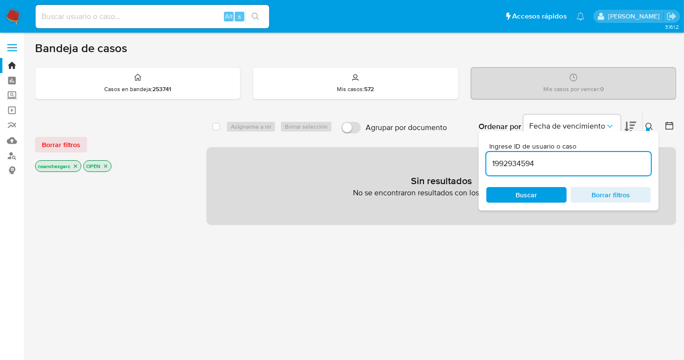
click at [74, 164] on icon "close-filter" at bounding box center [76, 166] width 6 height 6
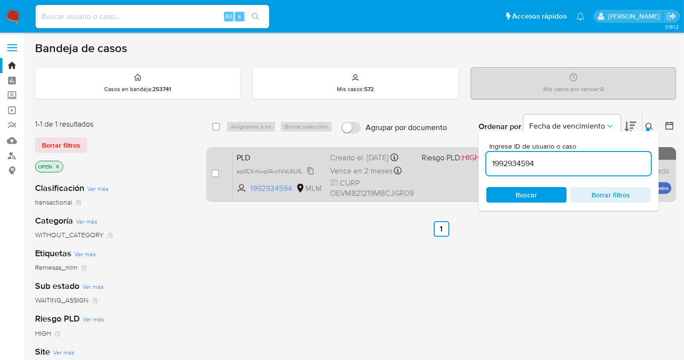
click at [310, 176] on span "epIfCKmwpIAvirNVcAU6D3nZ" at bounding box center [276, 170] width 79 height 11
drag, startPoint x: 213, startPoint y: 173, endPoint x: 231, endPoint y: 162, distance: 21.2
click at [212, 173] on input "checkbox" at bounding box center [215, 173] width 8 height 8
checkbox input "true"
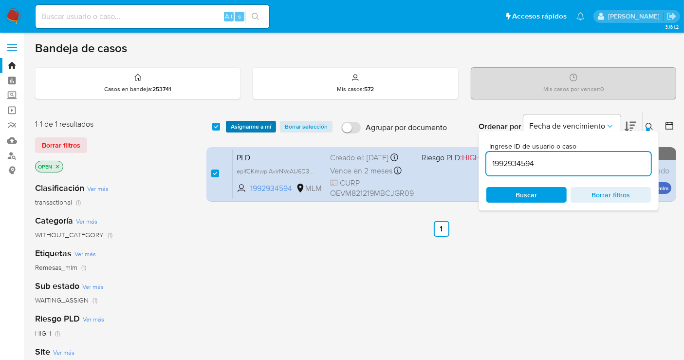
click at [249, 127] on span "Asignarme a mí" at bounding box center [251, 127] width 40 height 10
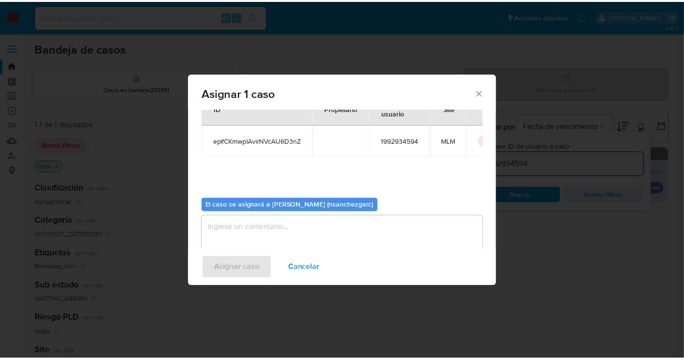
scroll to position [50, 0]
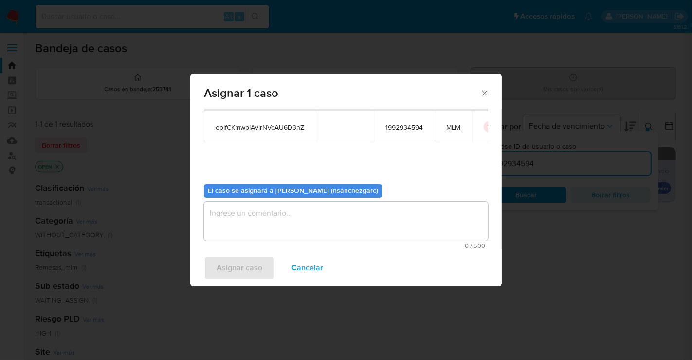
click at [234, 215] on textarea "assign-modal" at bounding box center [346, 221] width 284 height 39
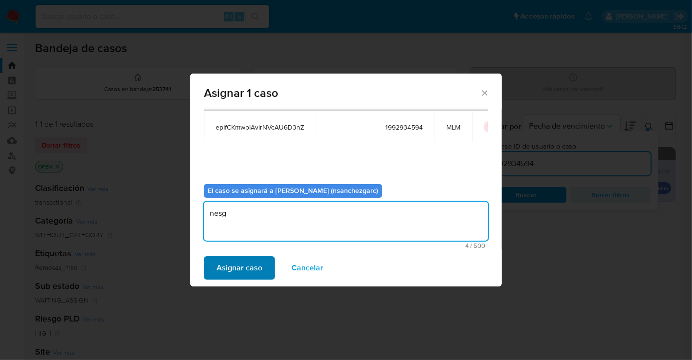
type textarea "nesg"
click at [244, 267] on span "Asignar caso" at bounding box center [240, 267] width 46 height 21
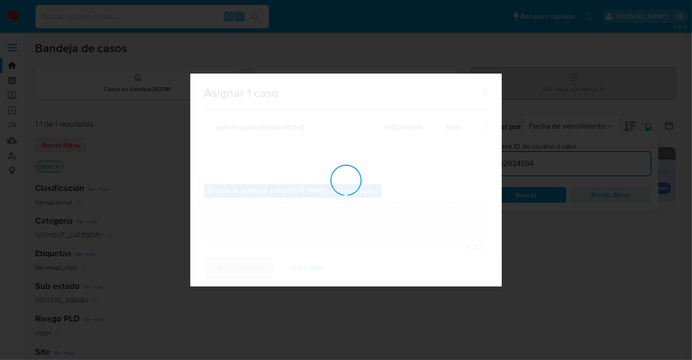
checkbox input "false"
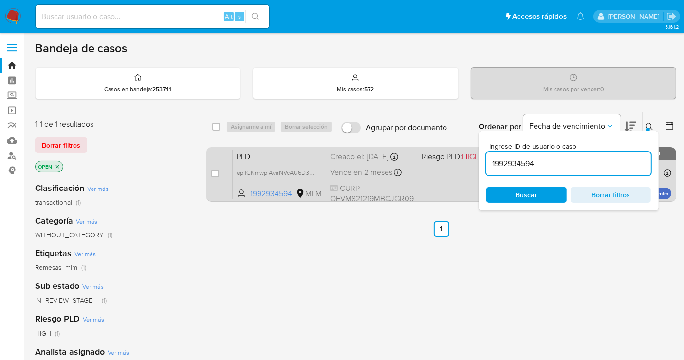
click at [370, 162] on div "Creado el: 12/09/2025 Creado el: 12/09/2025 02:16:55" at bounding box center [372, 156] width 84 height 11
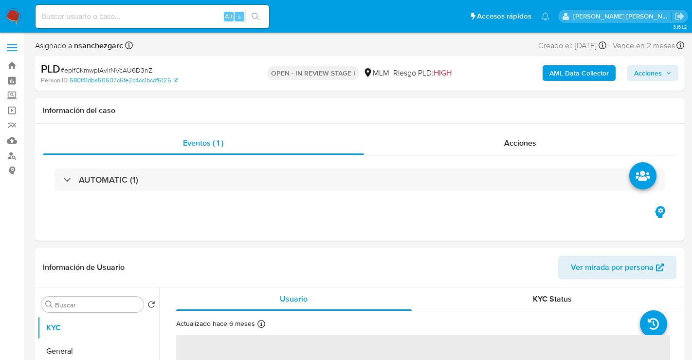
select select "10"
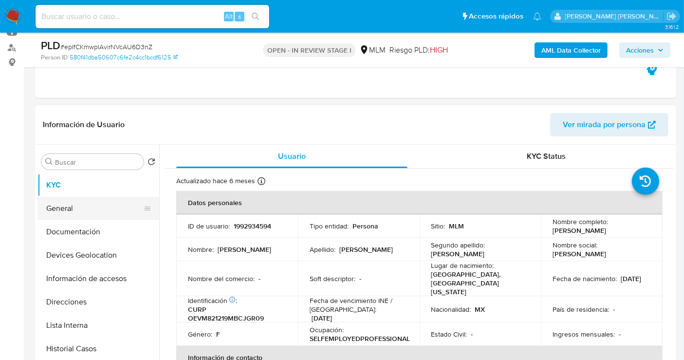
click at [85, 202] on button "General" at bounding box center [94, 208] width 114 height 23
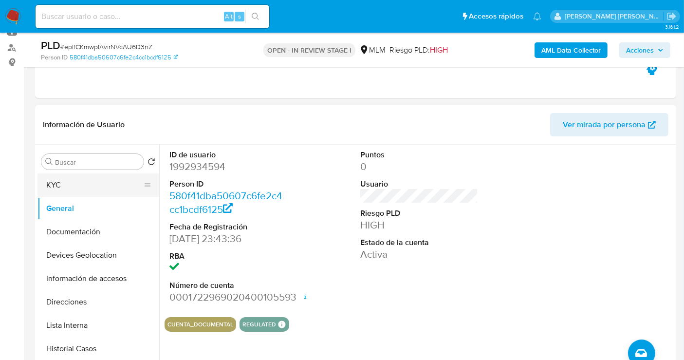
click at [83, 183] on button "KYC" at bounding box center [94, 184] width 114 height 23
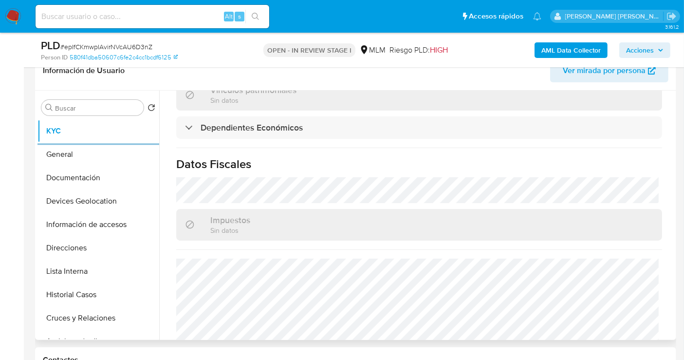
scroll to position [598, 0]
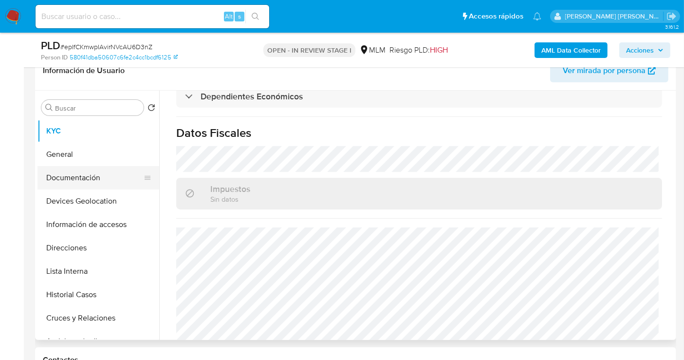
click at [69, 179] on button "Documentación" at bounding box center [94, 177] width 114 height 23
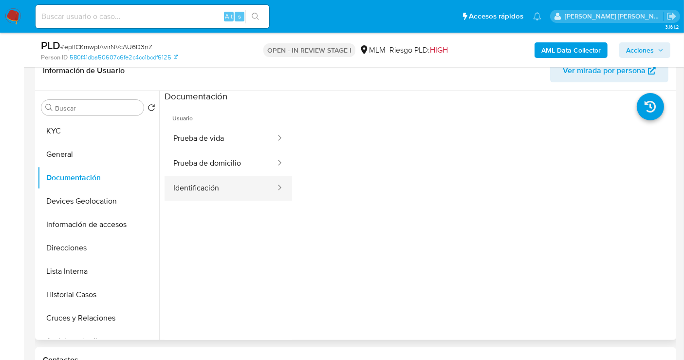
click at [223, 186] on button "Identificación" at bounding box center [221, 188] width 112 height 25
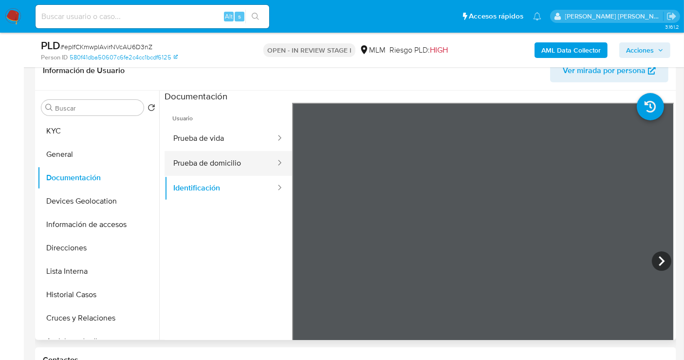
click at [209, 159] on button "Prueba de domicilio" at bounding box center [221, 163] width 112 height 25
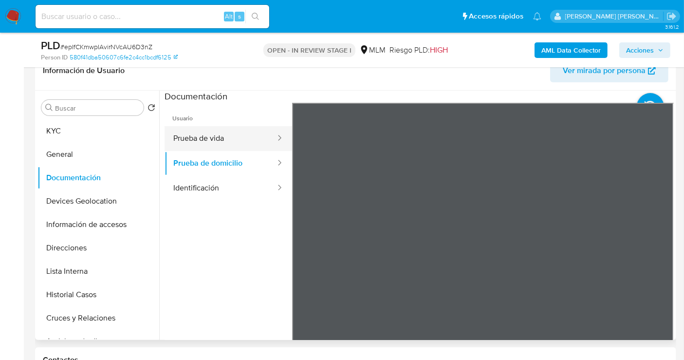
click at [208, 130] on button "Prueba de vida" at bounding box center [221, 138] width 112 height 25
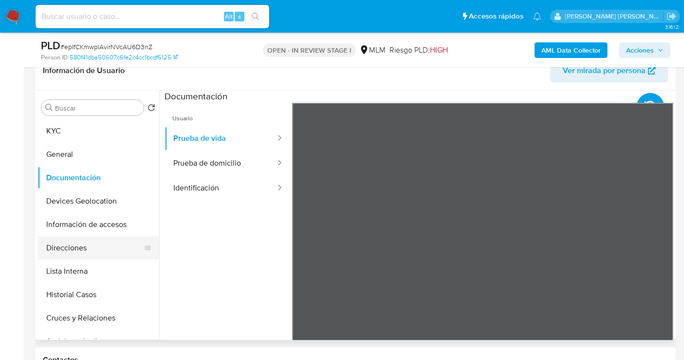
click at [71, 250] on button "Direcciones" at bounding box center [94, 247] width 114 height 23
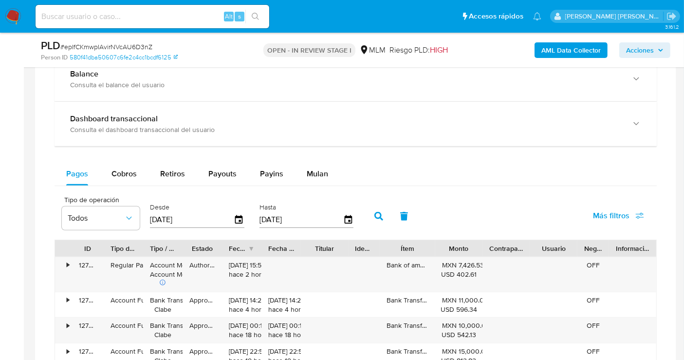
scroll to position [703, 0]
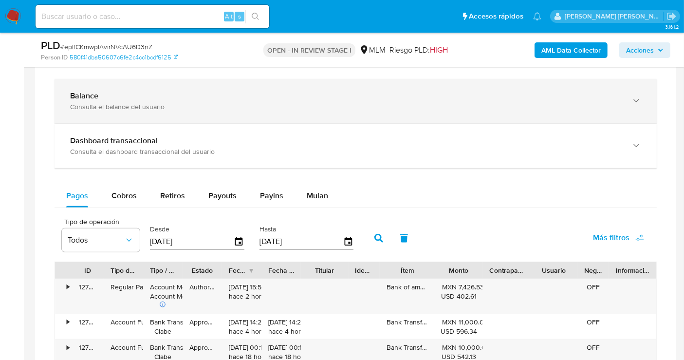
click at [217, 112] on div "Balance Consulta el balance del usuario" at bounding box center [356, 101] width 602 height 44
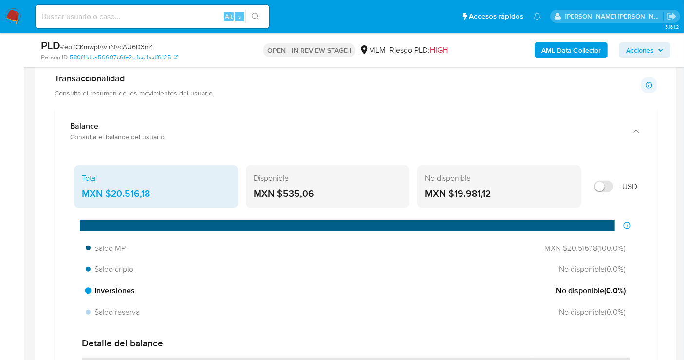
scroll to position [649, 0]
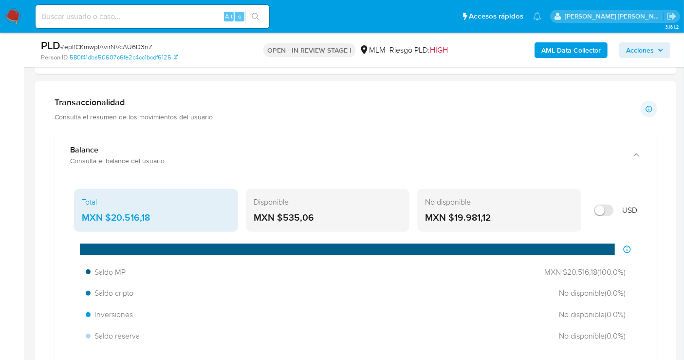
click at [134, 211] on div "MXN $20.516,18" at bounding box center [156, 217] width 149 height 13
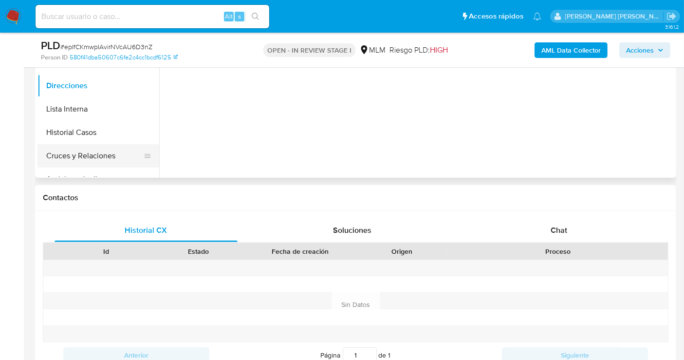
scroll to position [270, 0]
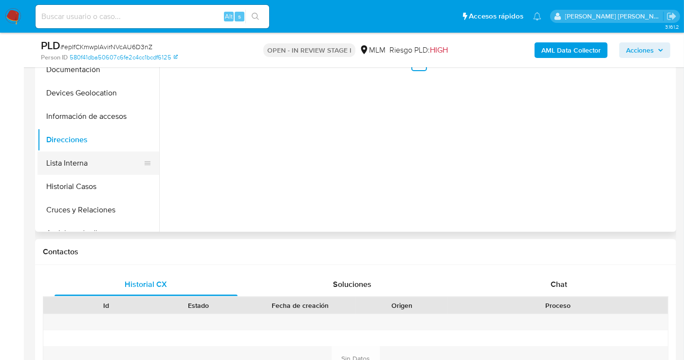
click at [69, 163] on button "Lista Interna" at bounding box center [94, 162] width 114 height 23
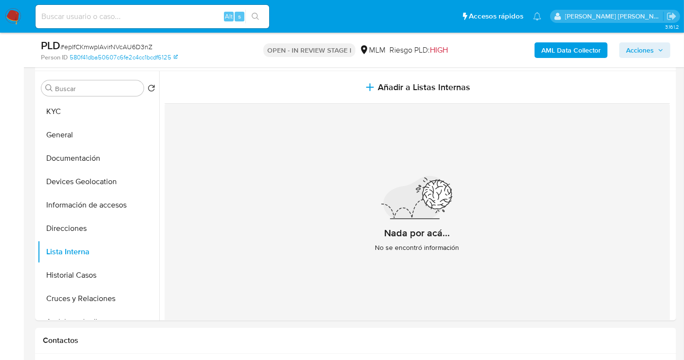
scroll to position [162, 0]
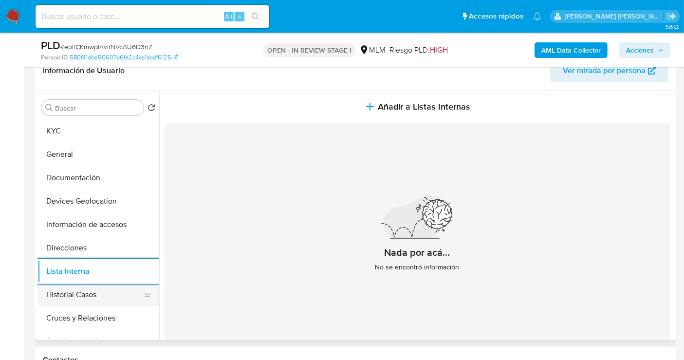
click at [113, 289] on button "Historial Casos" at bounding box center [94, 294] width 114 height 23
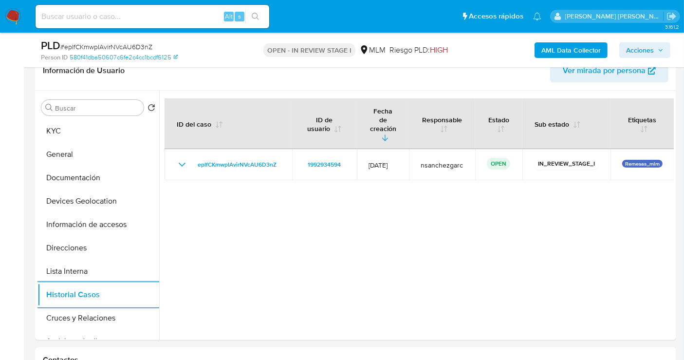
scroll to position [216, 0]
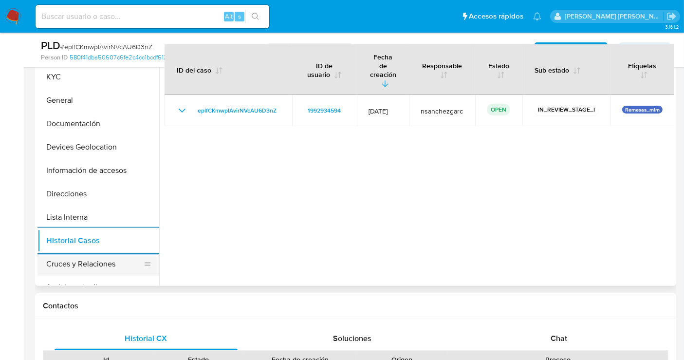
click at [73, 261] on button "Cruces y Relaciones" at bounding box center [94, 263] width 114 height 23
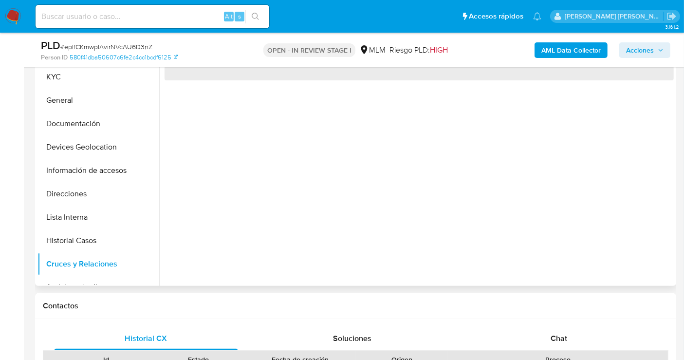
scroll to position [162, 0]
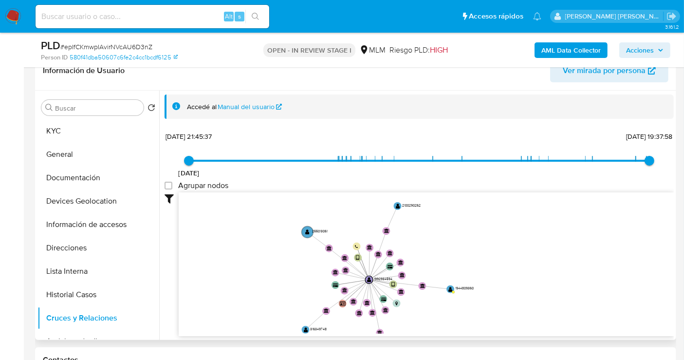
drag, startPoint x: 512, startPoint y: 284, endPoint x: 516, endPoint y: 311, distance: 26.7
click at [516, 311] on icon "device-66e657e884e1e69475390f6d  user-1992934594  1992934594 device-6897a5266…" at bounding box center [426, 262] width 495 height 141
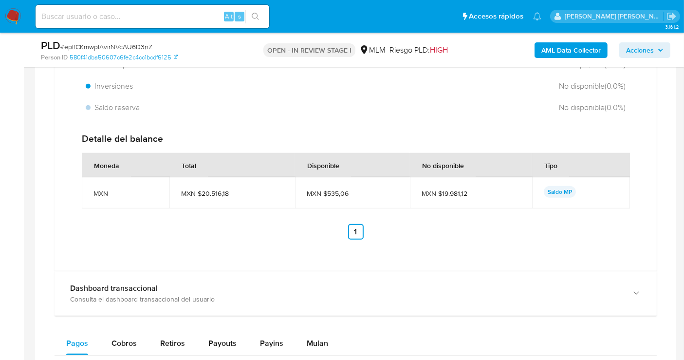
scroll to position [1028, 0]
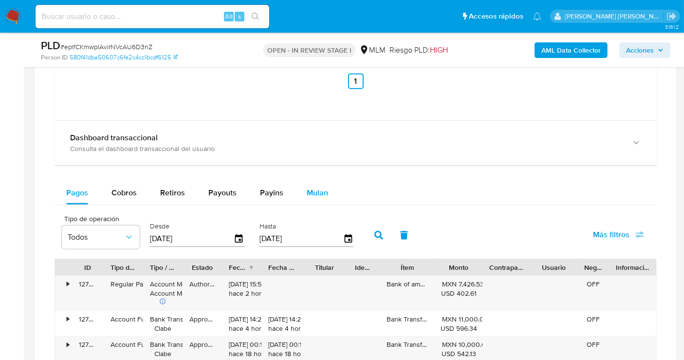
click at [313, 192] on span "Mulan" at bounding box center [317, 192] width 21 height 11
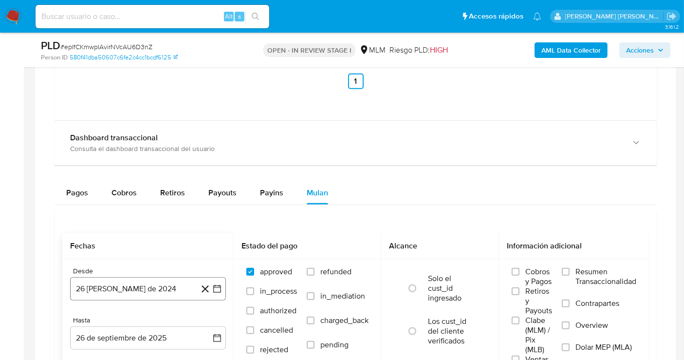
click at [124, 282] on button "26 [PERSON_NAME] de 2024" at bounding box center [148, 288] width 156 height 23
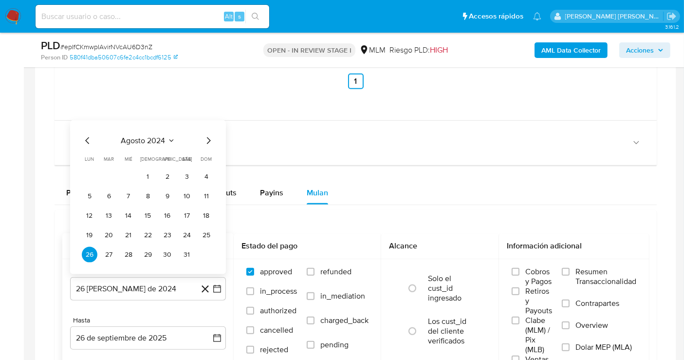
click at [208, 139] on icon "Mes siguiente" at bounding box center [209, 141] width 12 height 12
click at [208, 139] on span "dom" at bounding box center [206, 139] width 11 height 7
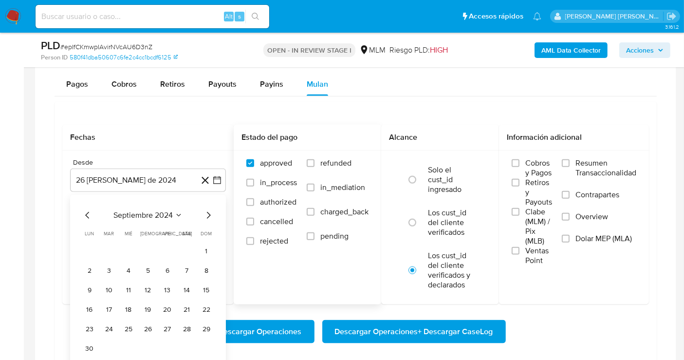
scroll to position [1190, 0]
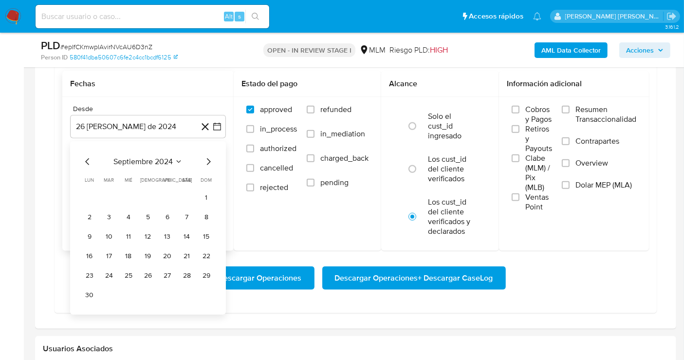
click at [207, 163] on icon "Mes siguiente" at bounding box center [209, 162] width 12 height 12
click at [206, 161] on icon "Mes siguiente" at bounding box center [209, 162] width 12 height 12
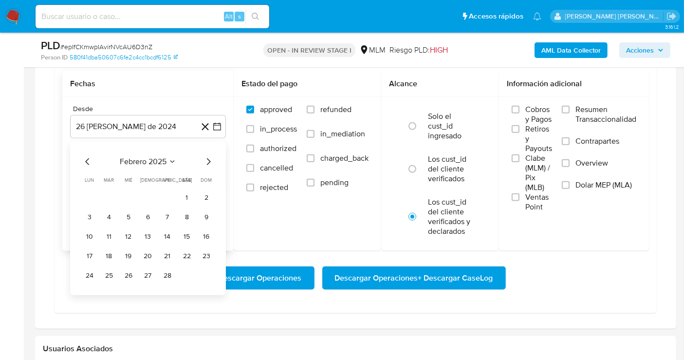
click at [206, 161] on icon "Mes siguiente" at bounding box center [209, 162] width 12 height 12
click at [146, 194] on button "1" at bounding box center [148, 198] width 16 height 16
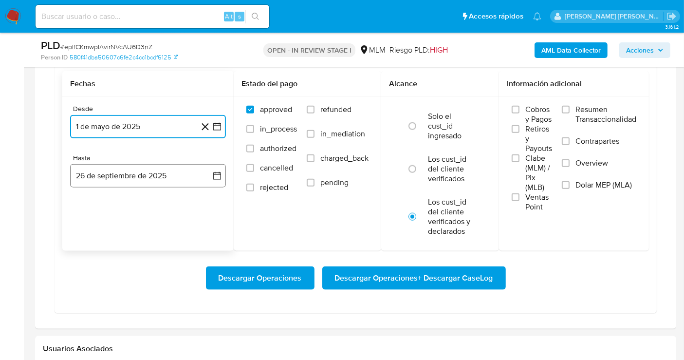
click at [155, 173] on button "26 de septiembre de 2025" at bounding box center [148, 175] width 156 height 23
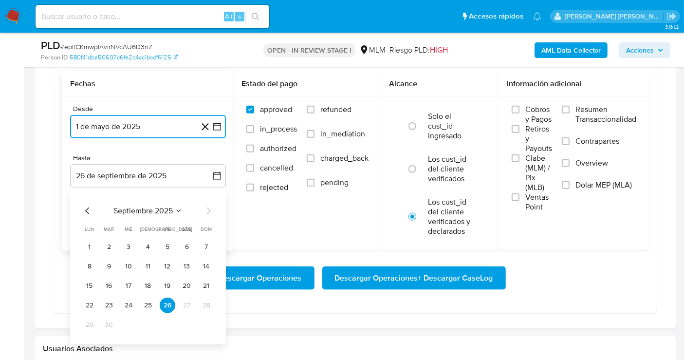
click at [89, 207] on icon "Mes anterior" at bounding box center [88, 211] width 12 height 12
click at [167, 242] on button "1" at bounding box center [168, 247] width 16 height 16
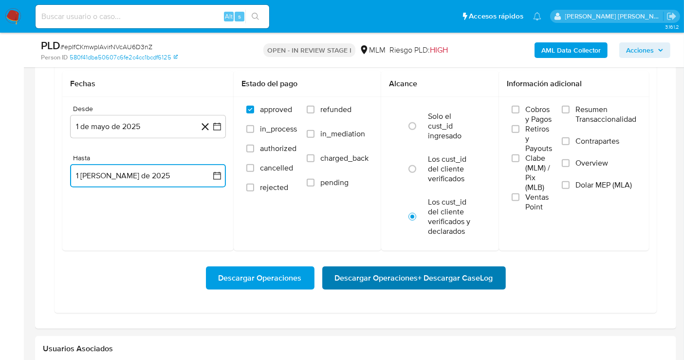
click at [354, 275] on span "Descargar Operaciones + Descargar CaseLog" at bounding box center [414, 277] width 158 height 21
